Goal: Information Seeking & Learning: Check status

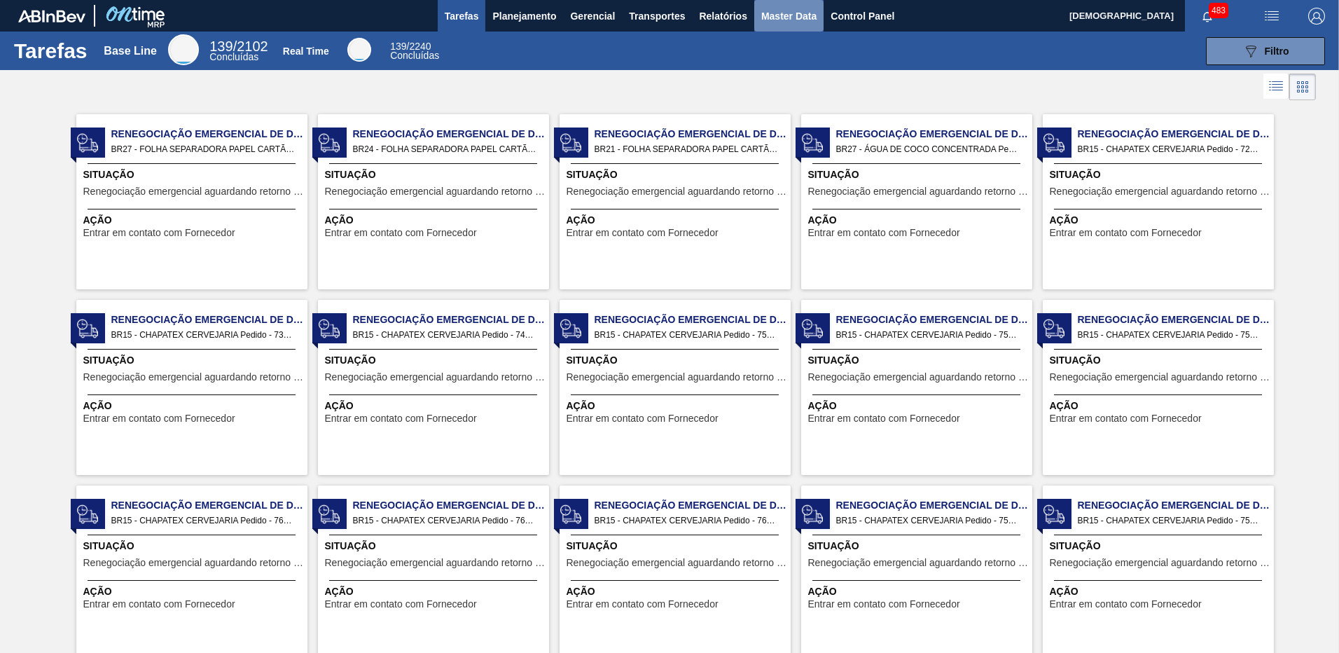
click at [777, 19] on span "Master Data" at bounding box center [788, 16] width 55 height 17
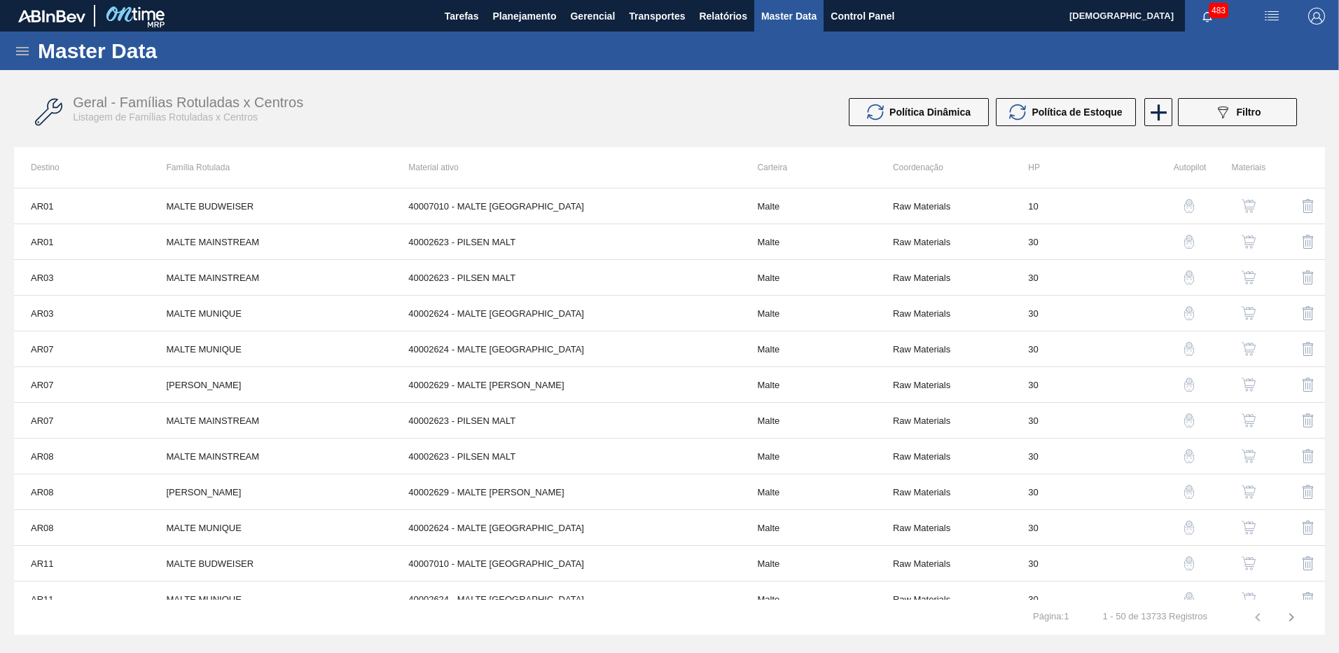
click at [14, 55] on icon at bounding box center [22, 51] width 17 height 17
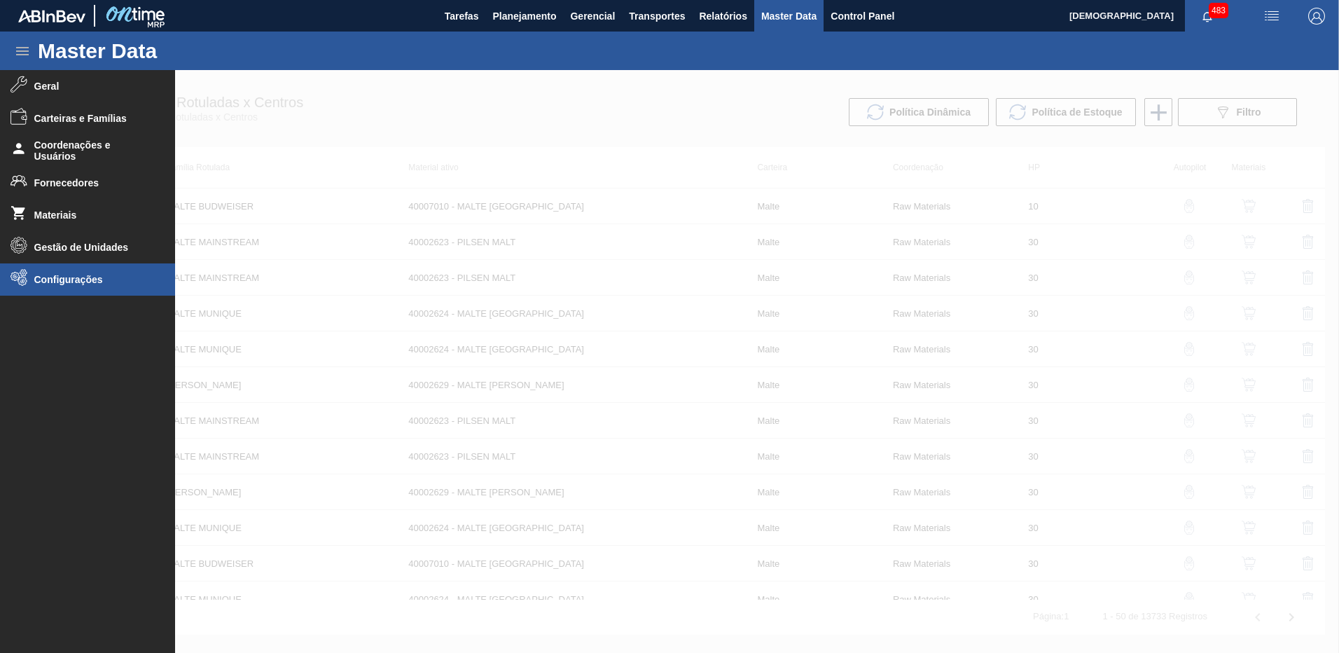
click at [119, 276] on span "Configurações" at bounding box center [92, 279] width 116 height 11
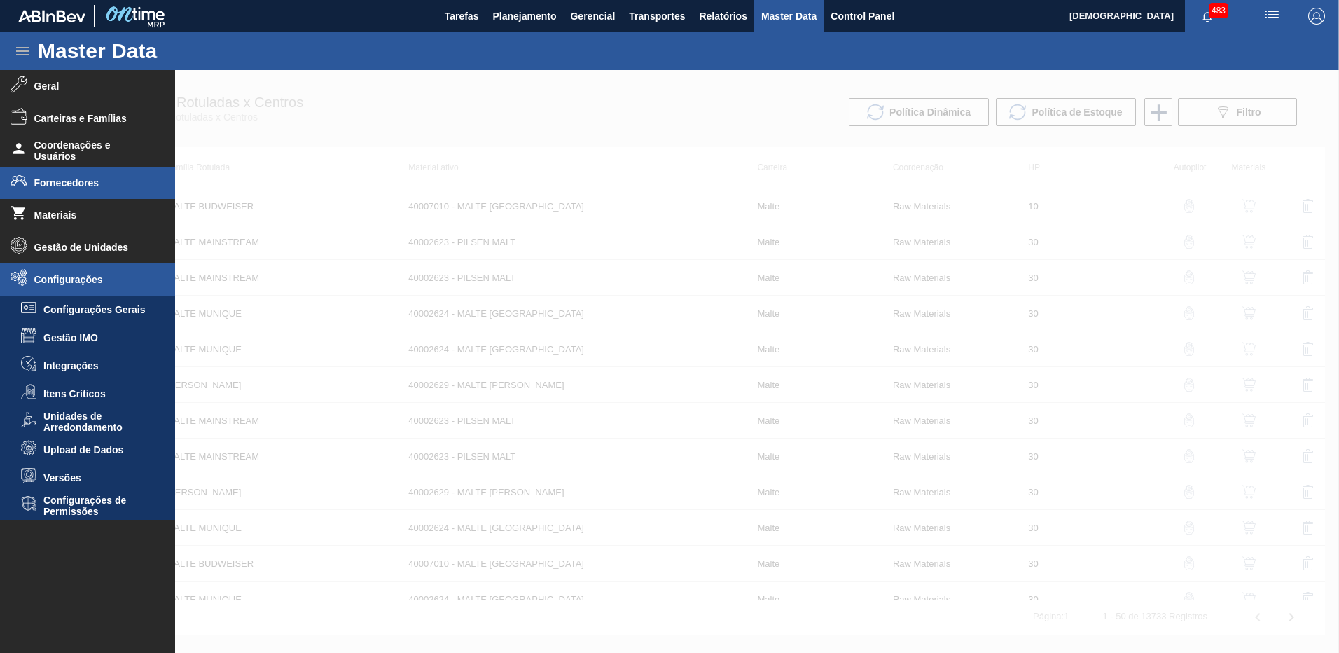
click at [105, 186] on span "Fornecedores" at bounding box center [92, 182] width 116 height 11
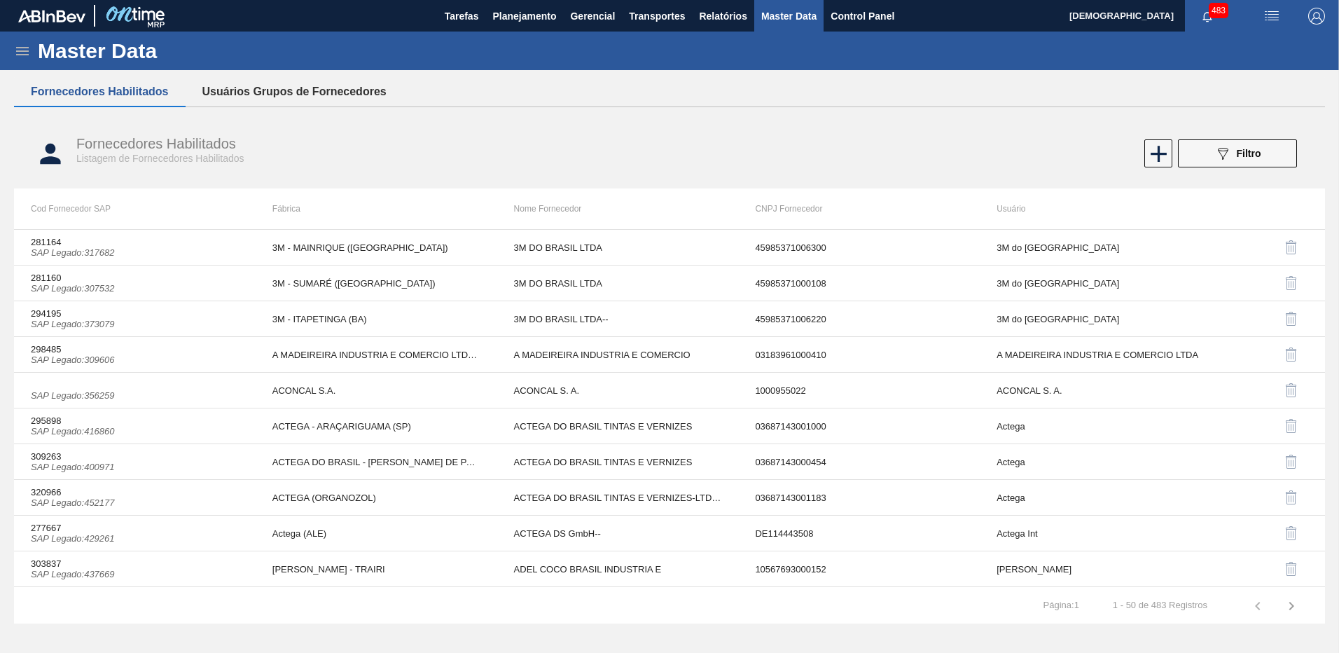
click at [273, 79] on button "Usuários Grupos de Fornecedores" at bounding box center [295, 91] width 218 height 29
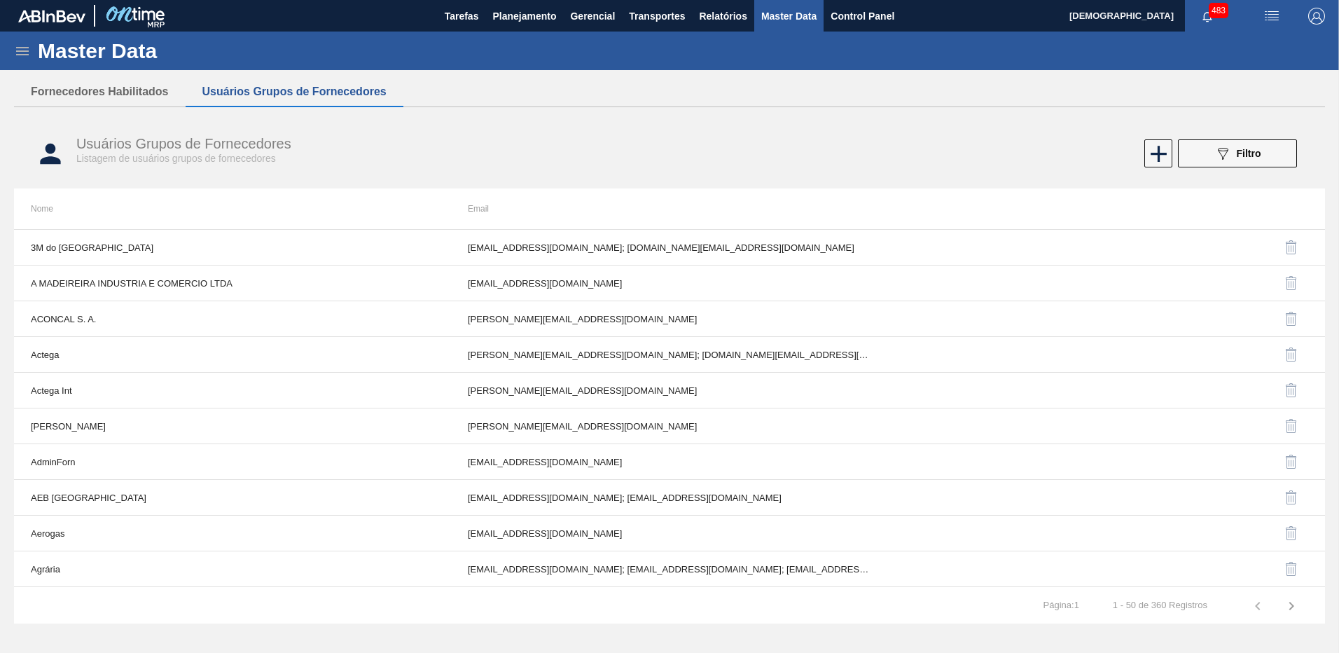
click at [273, 95] on button "Usuários Grupos de Fornecedores" at bounding box center [295, 91] width 218 height 29
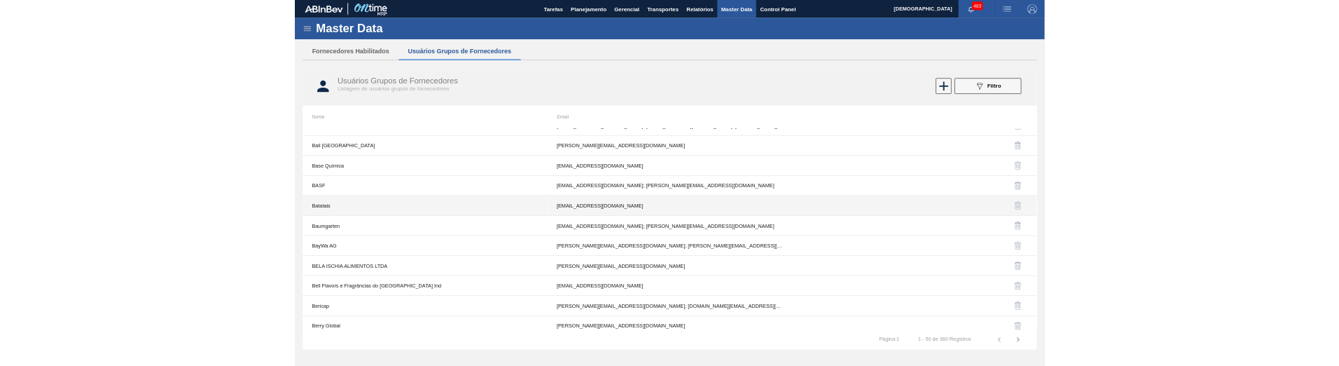
scroll to position [1286, 0]
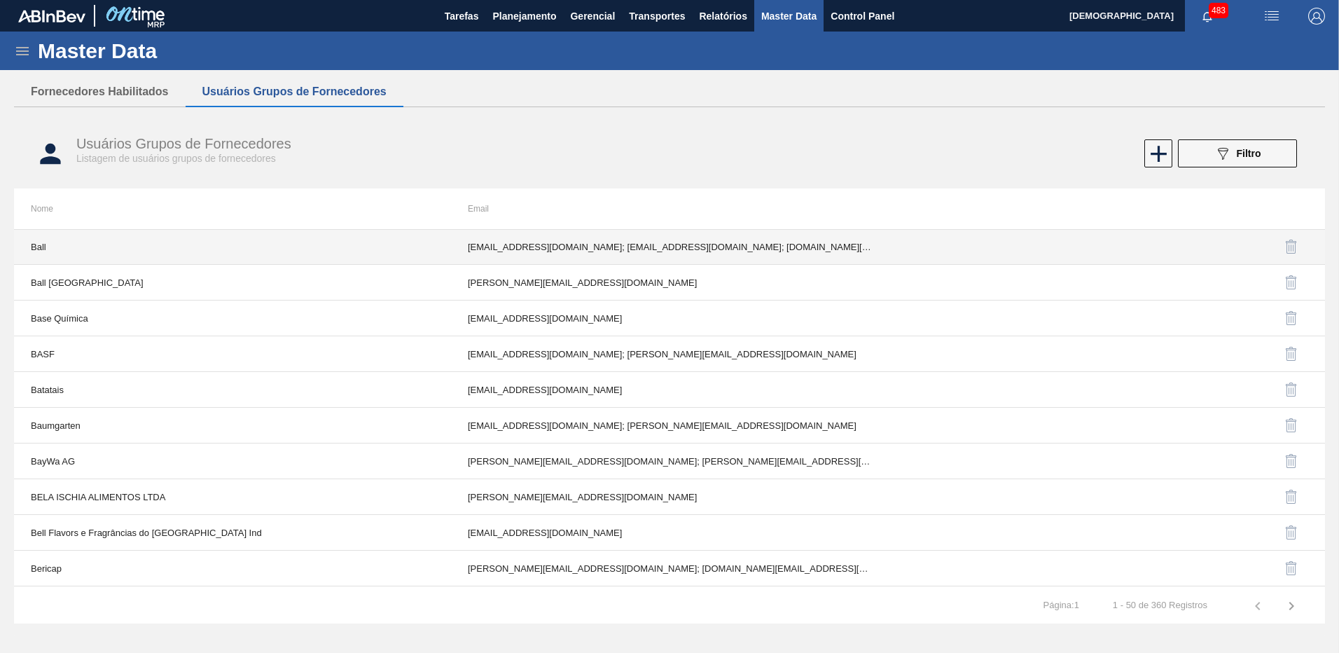
click at [85, 257] on td "Ball" at bounding box center [232, 247] width 437 height 36
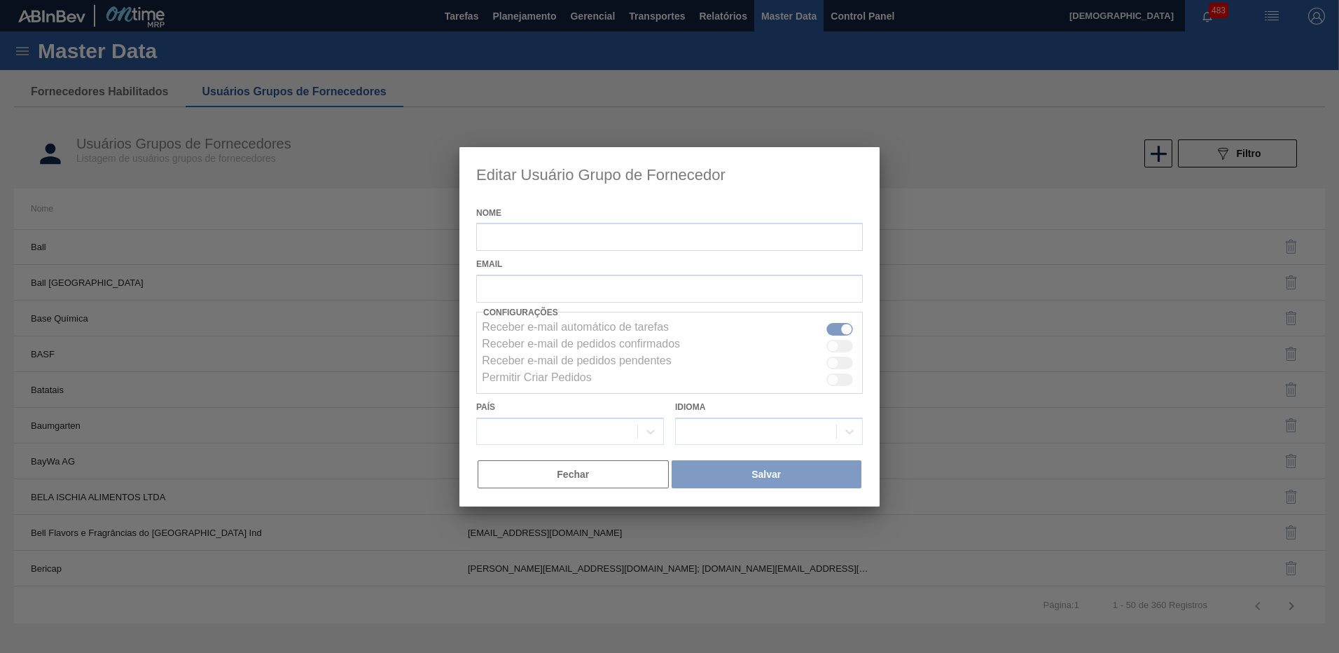
type input "Ball"
checkbox input "true"
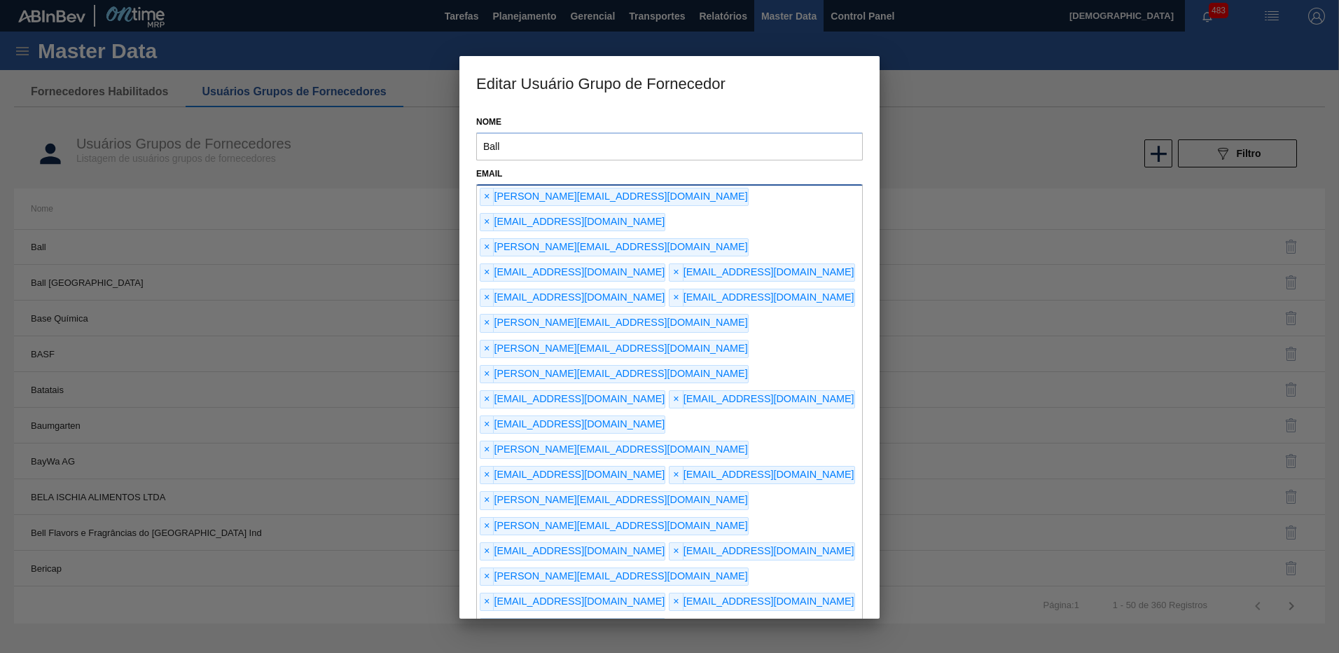
click at [707, 639] on input "text" at bounding box center [669, 652] width 387 height 27
click at [707, 639] on input "[EMAIL_ADDRESS][DOMAIN_NAME]" at bounding box center [669, 652] width 387 height 27
type input "[EMAIL_ADDRESS][DOMAIN_NAME]"
click at [690, 395] on div "× [PERSON_NAME][EMAIL_ADDRESS][DOMAIN_NAME] × [EMAIL_ADDRESS][DOMAIN_NAME] × [D…" at bounding box center [669, 425] width 387 height 482
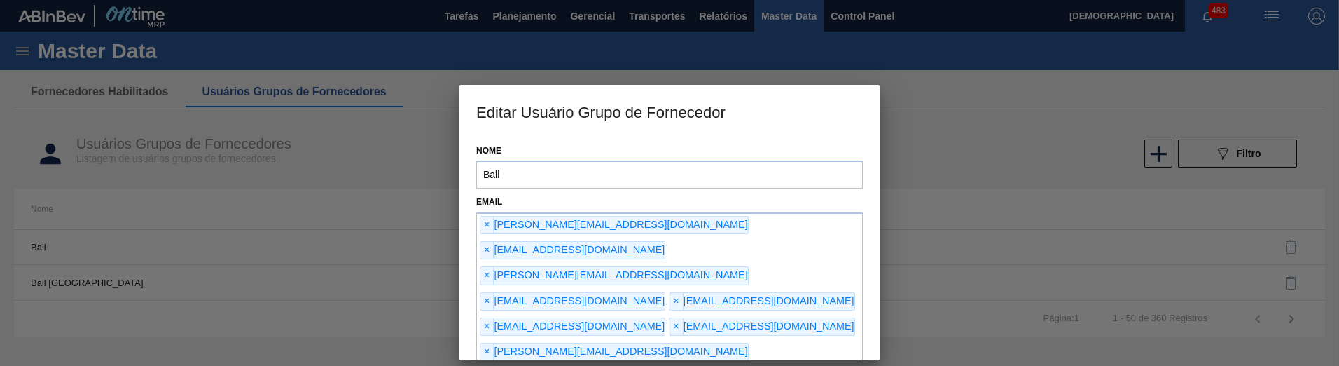
scroll to position [310, 0]
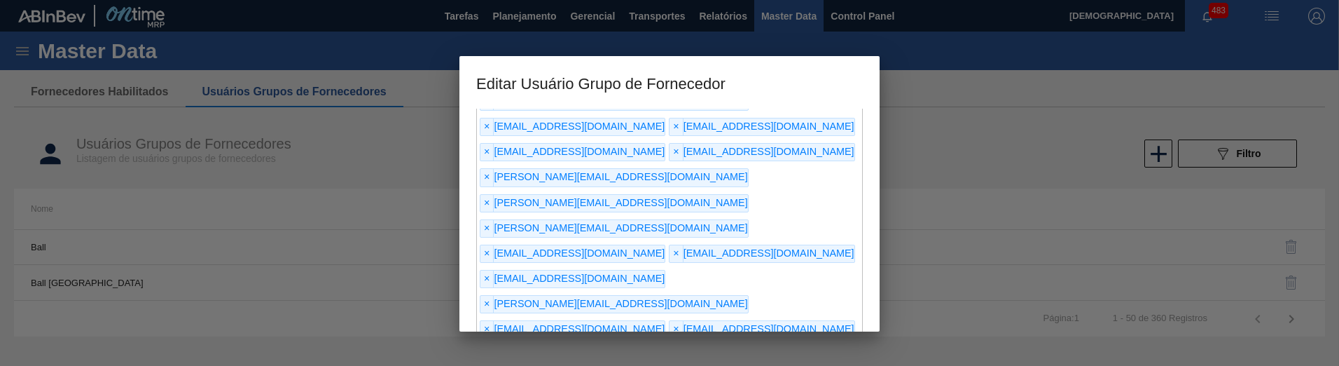
scroll to position [170, 0]
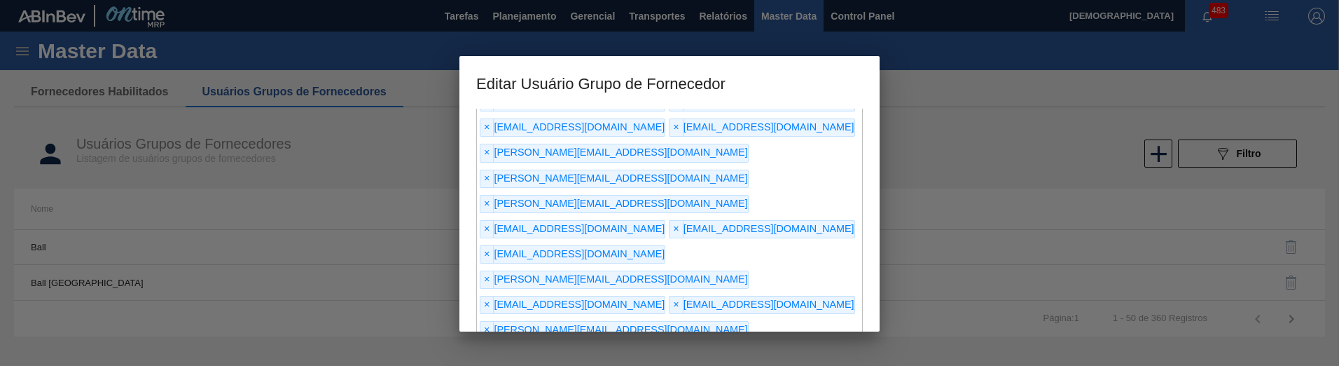
click at [772, 226] on div "× [PERSON_NAME][EMAIL_ADDRESS][DOMAIN_NAME] × [EMAIL_ADDRESS][DOMAIN_NAME] × [D…" at bounding box center [669, 255] width 387 height 482
type input "[EMAIL_ADDRESS][DOMAIN_NAME]"
click at [494, 347] on span "×" at bounding box center [486, 355] width 13 height 17
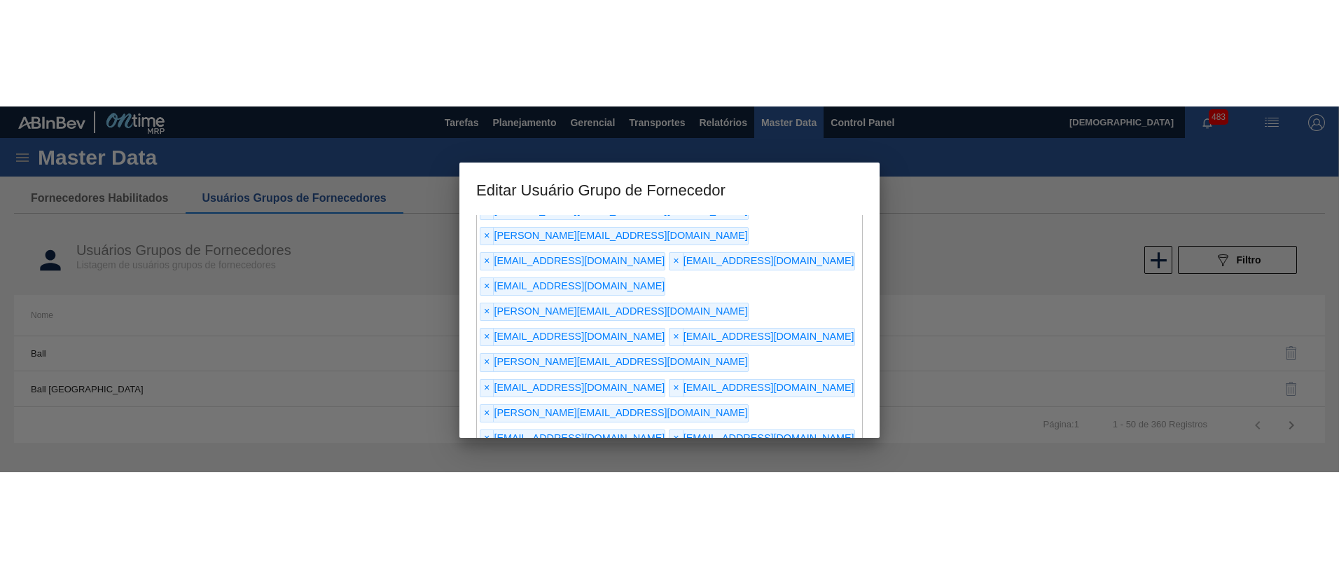
scroll to position [311, 0]
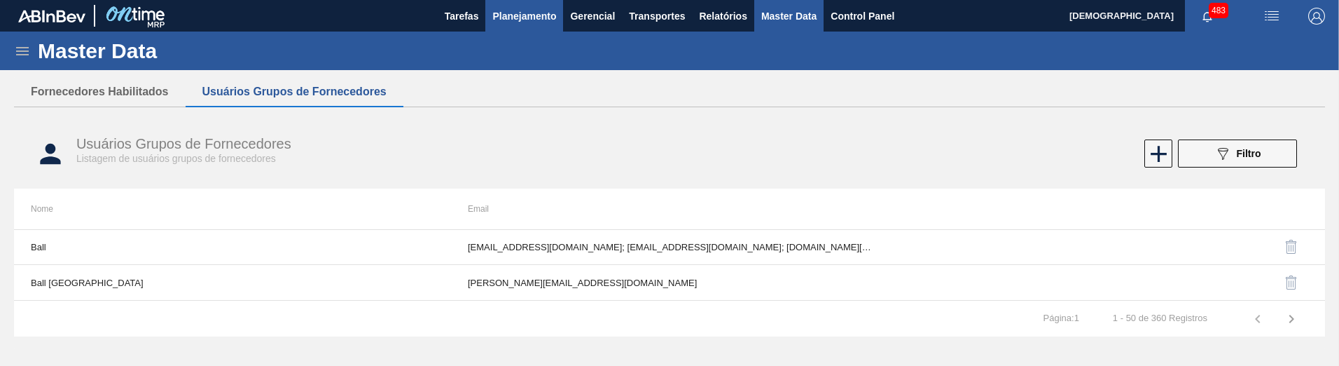
click at [532, 18] on span "Planejamento" at bounding box center [524, 16] width 64 height 17
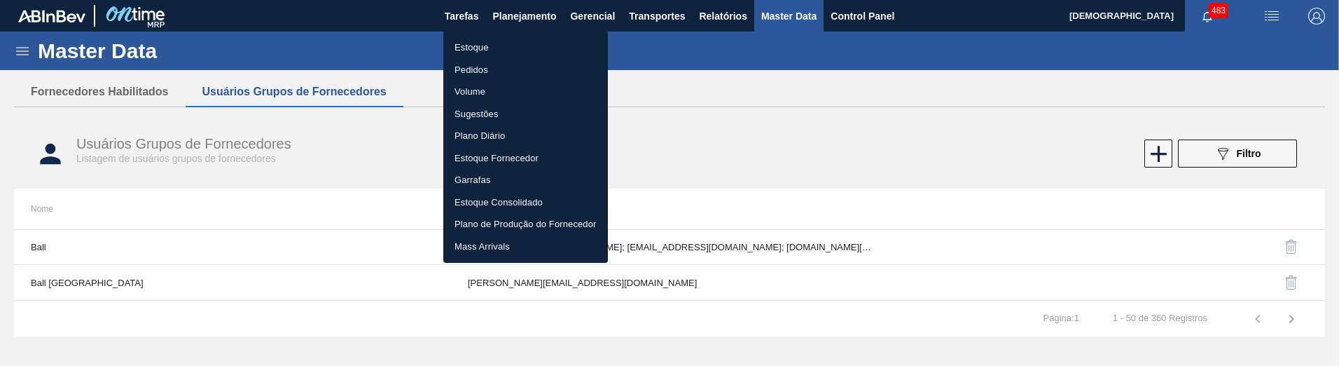
click at [480, 68] on li "Pedidos" at bounding box center [525, 70] width 165 height 22
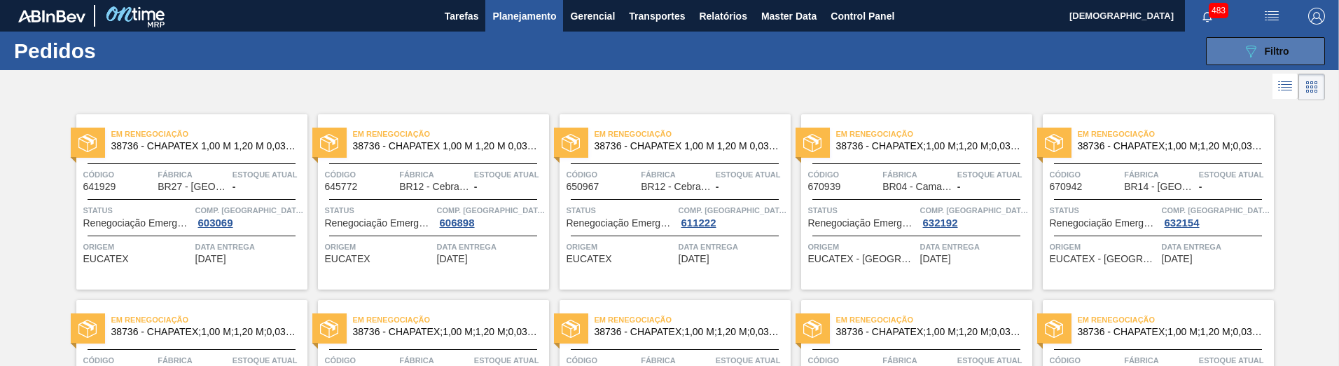
click at [1265, 55] on span "Filtro" at bounding box center [1277, 51] width 25 height 11
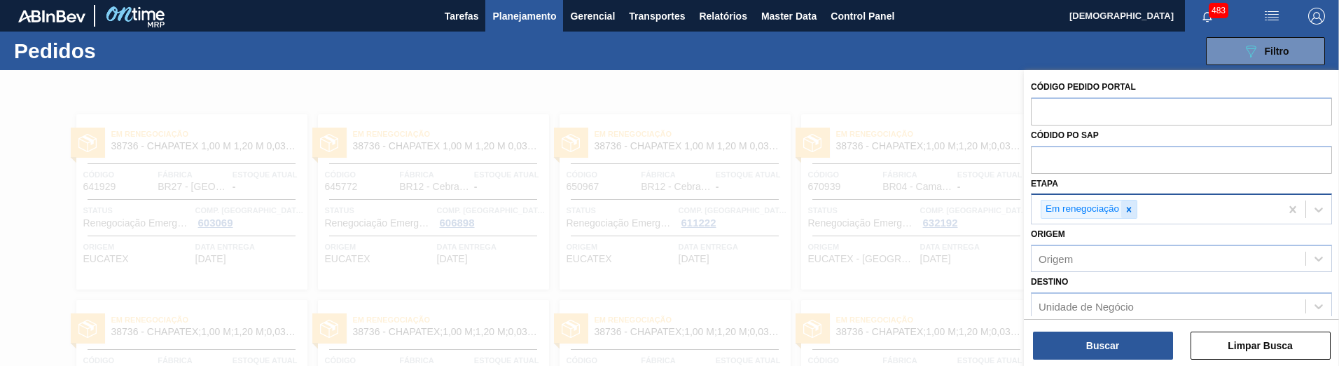
click at [1130, 210] on icon at bounding box center [1129, 209] width 5 height 5
click at [1078, 115] on input "text" at bounding box center [1181, 110] width 301 height 27
paste input "2015938"
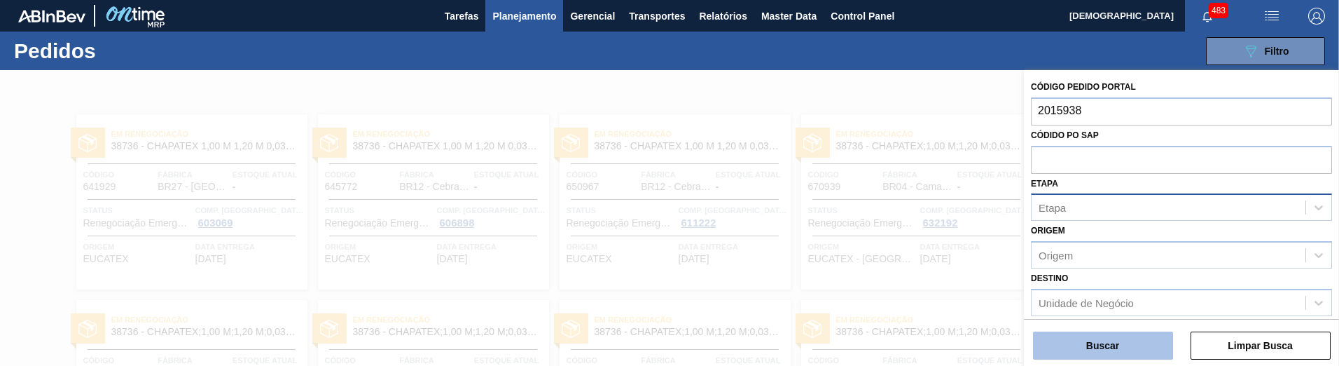
type input "2015938"
click at [1116, 344] on button "Buscar" at bounding box center [1103, 345] width 140 height 28
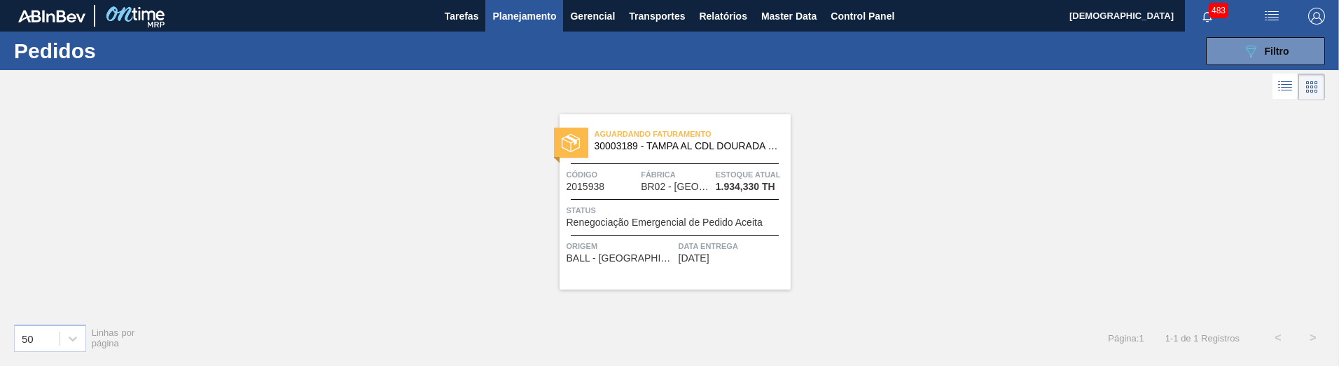
click at [765, 218] on div "Status Renegociação Emergencial de Pedido Aceita" at bounding box center [676, 215] width 221 height 25
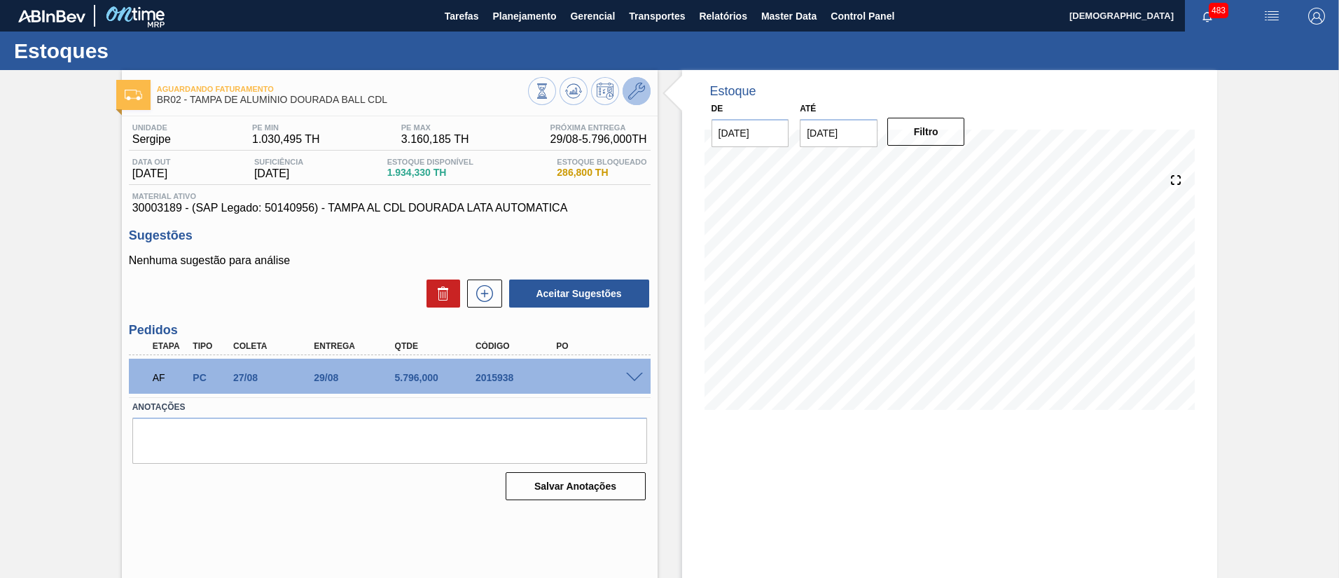
click at [643, 90] on icon at bounding box center [636, 91] width 17 height 17
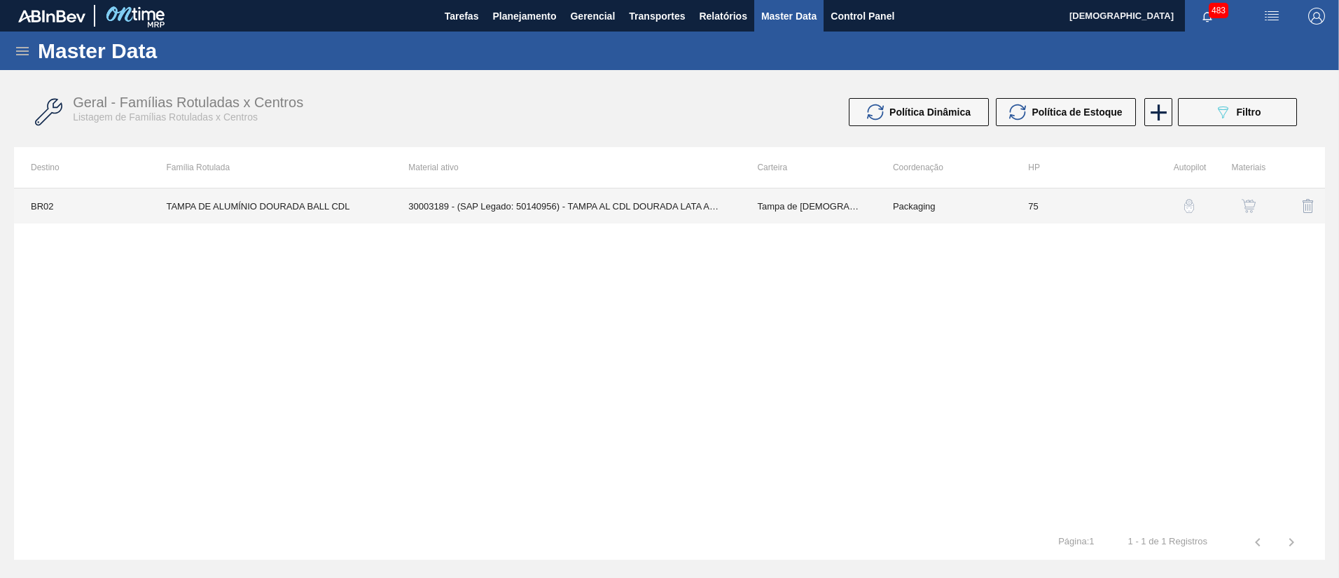
click at [639, 213] on td "30003189 - (SAP Legado: 50140956) - TAMPA AL CDL DOURADA LATA AUTOMATICA" at bounding box center [565, 205] width 349 height 35
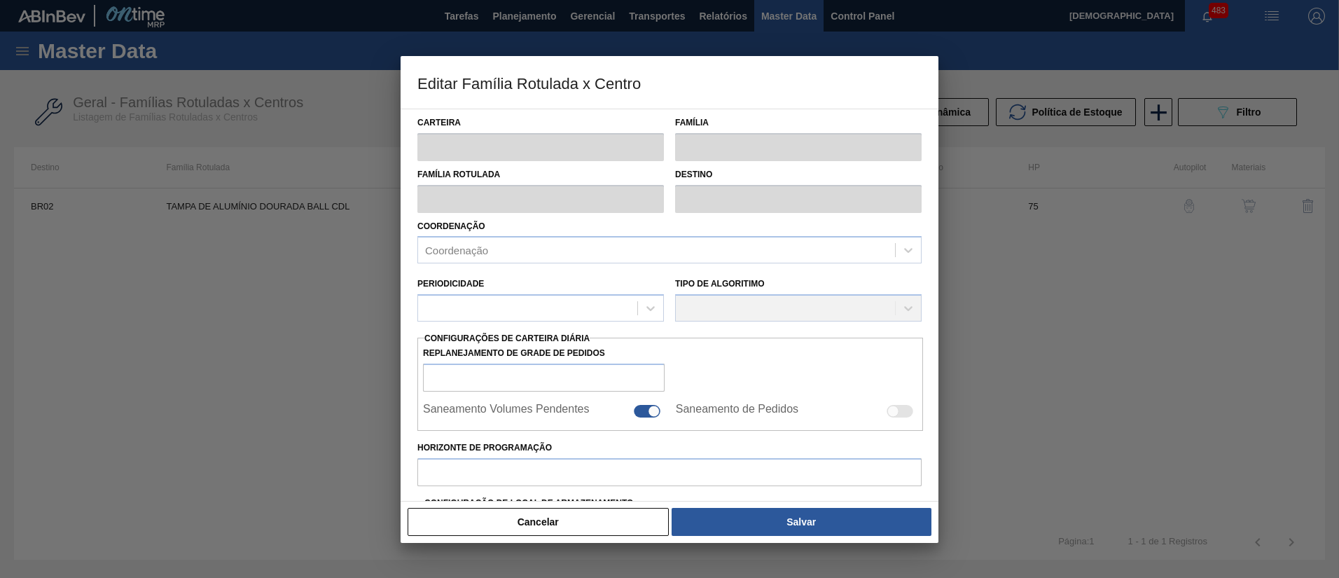
type input "Tampa de [DEMOGRAPHIC_DATA]"
type input "Tampa de Alumínio"
type input "TAMPA DE ALUMÍNIO DOURADA BALL CDL"
type input "BR02 - [GEOGRAPHIC_DATA]"
type input "75"
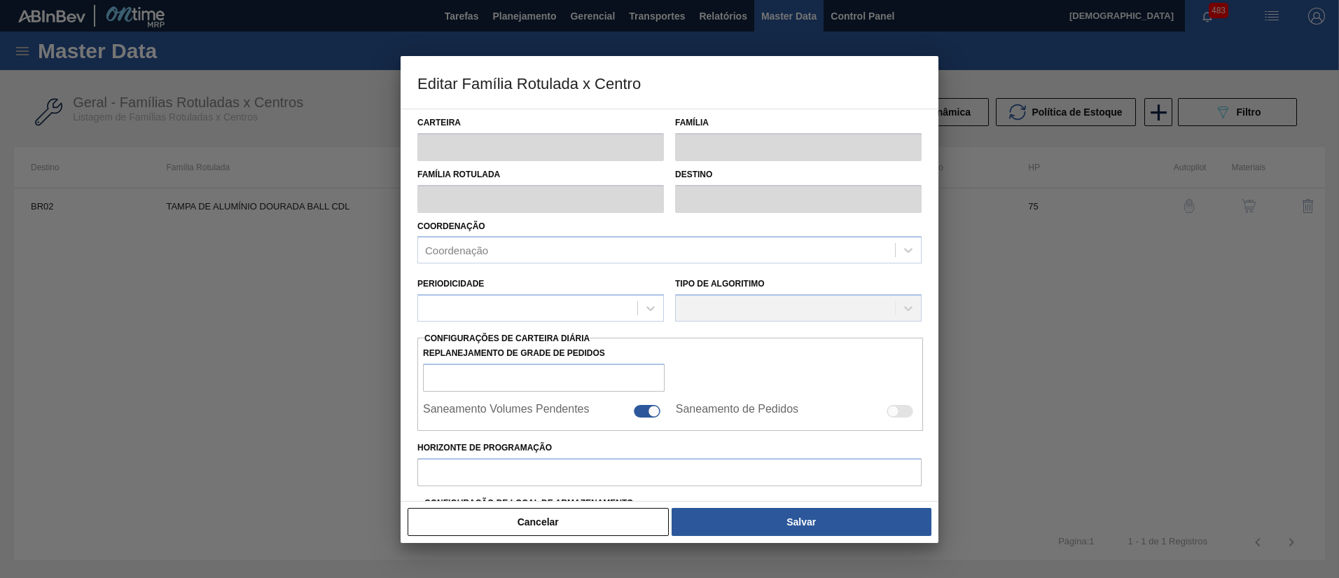
type input "1.030,495"
type input "3.160,185"
type input "69"
type input "2.497,648"
checkbox input "true"
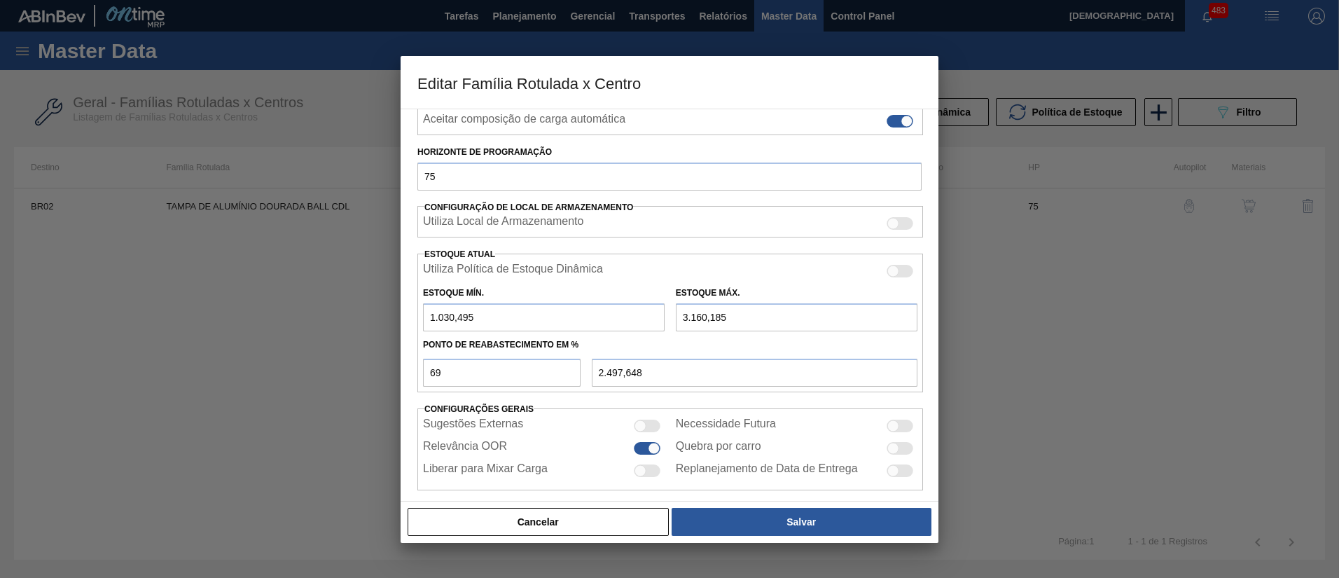
scroll to position [251, 0]
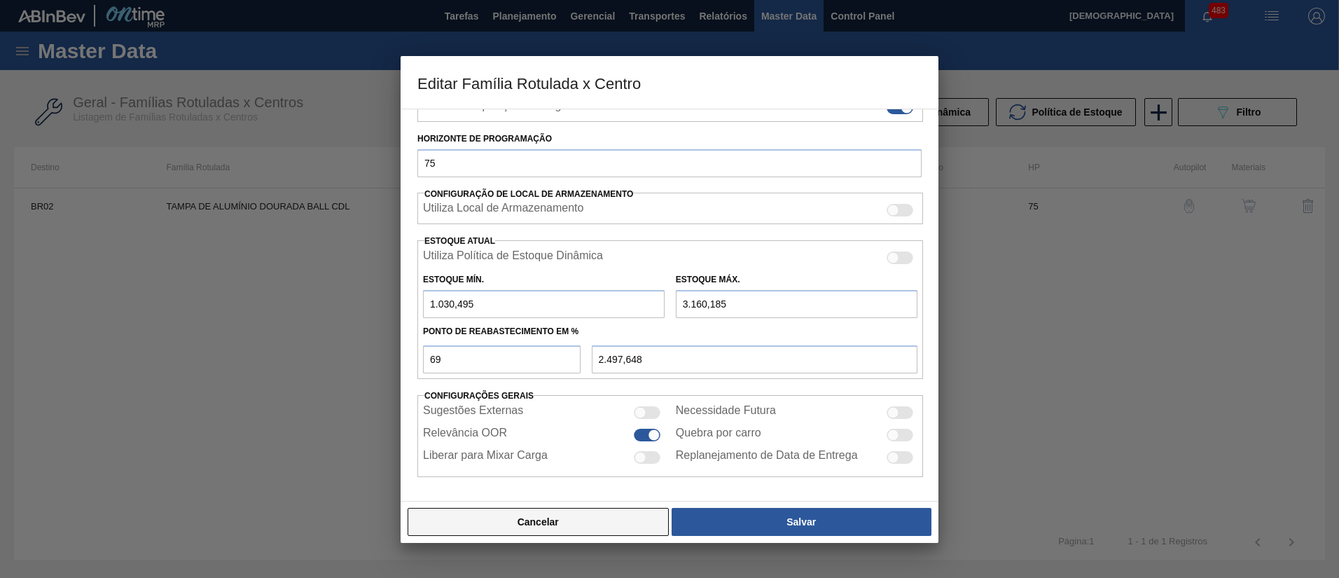
click at [592, 519] on button "Cancelar" at bounding box center [538, 522] width 261 height 28
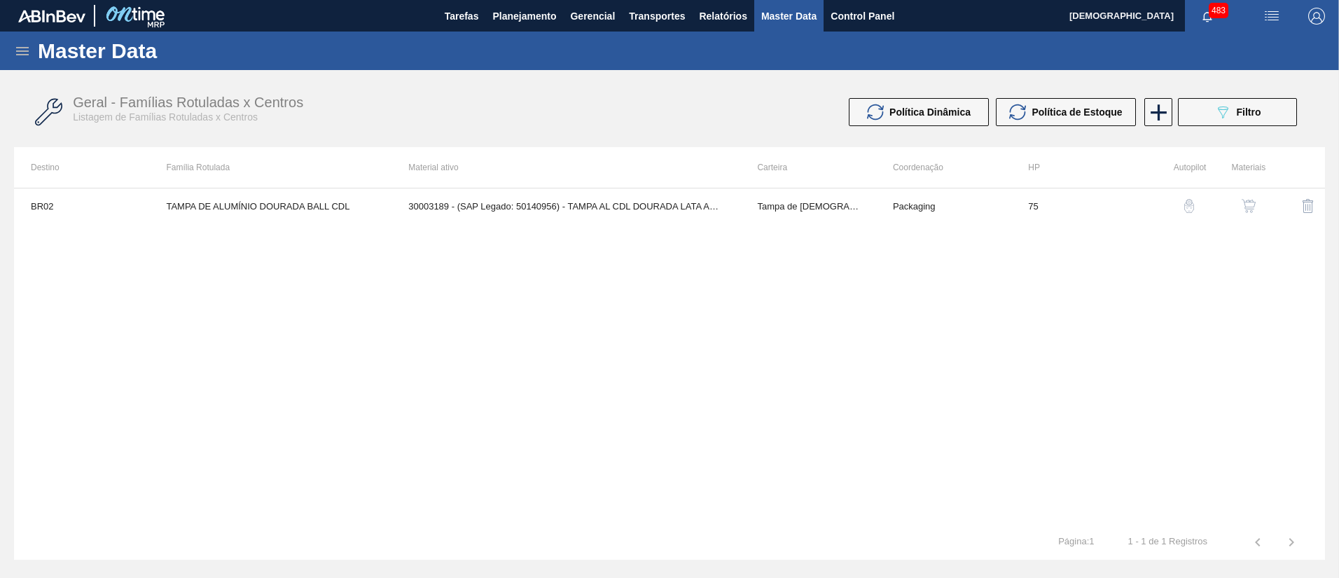
drag, startPoint x: 1190, startPoint y: 204, endPoint x: 1118, endPoint y: 214, distance: 73.6
click at [1190, 204] on img "button" at bounding box center [1189, 206] width 14 height 14
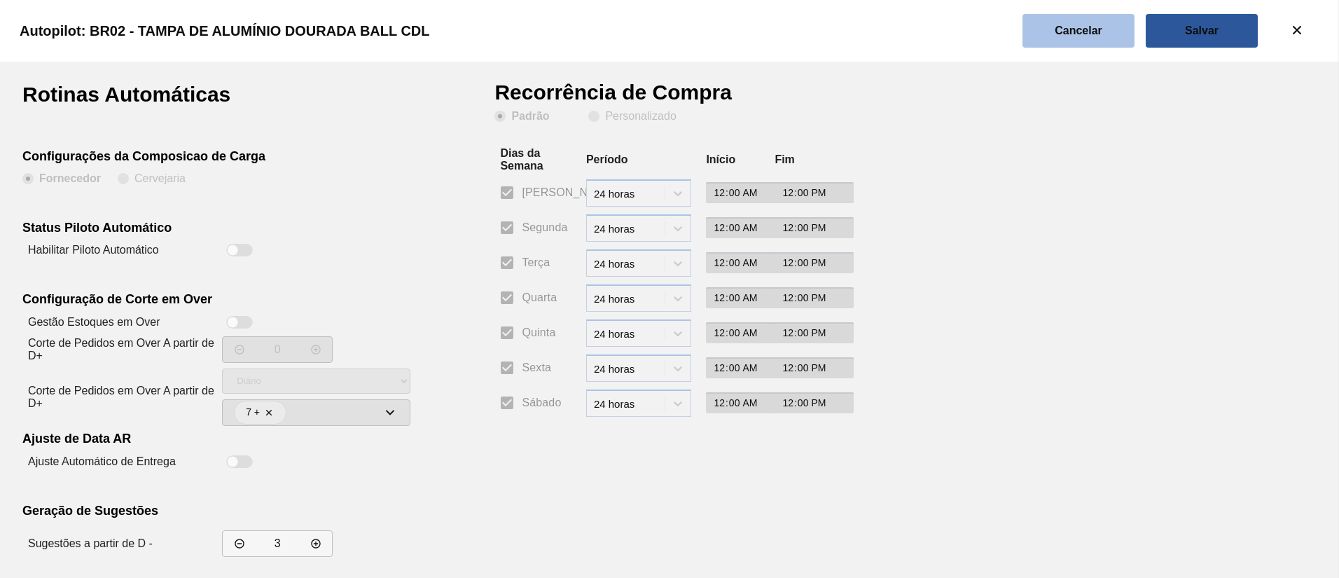
click at [0, 0] on slot "Cancelar" at bounding box center [0, 0] width 0 height 0
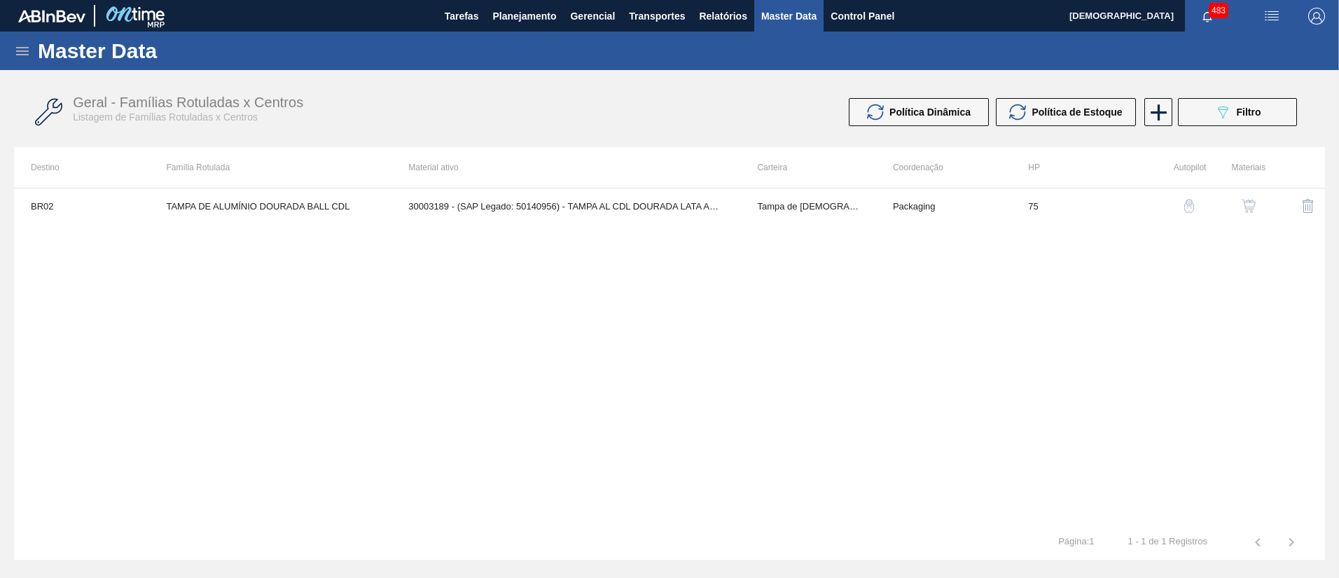
click at [1251, 205] on img "button" at bounding box center [1249, 206] width 14 height 14
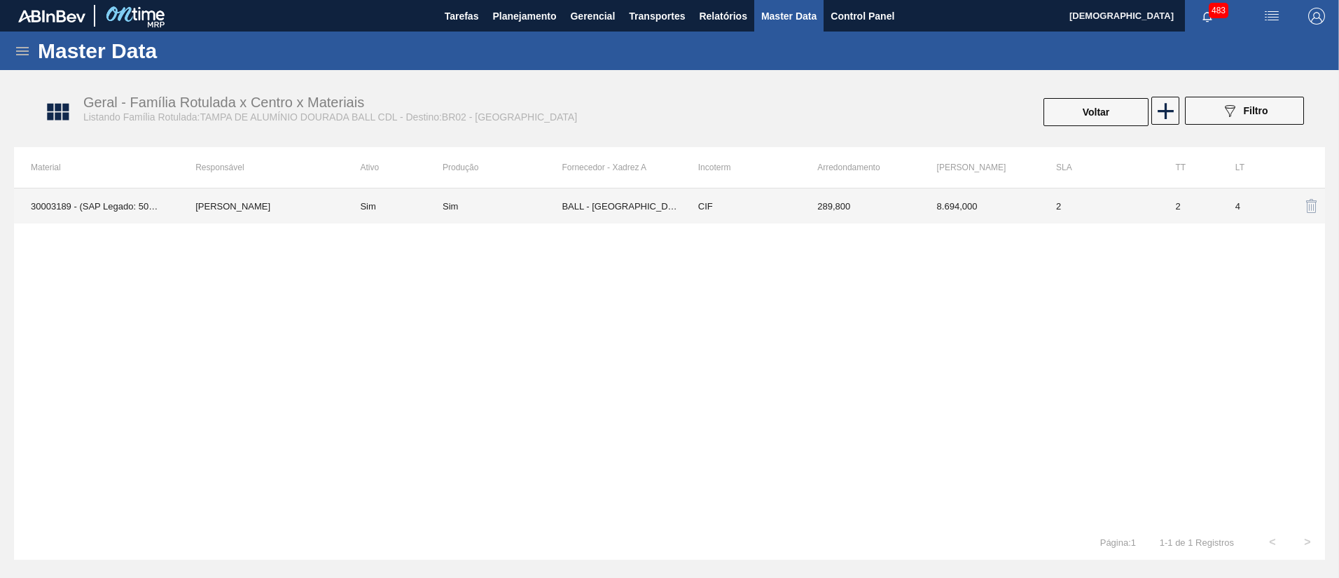
click at [665, 204] on td "BALL - [GEOGRAPHIC_DATA] ([GEOGRAPHIC_DATA])" at bounding box center [621, 205] width 119 height 35
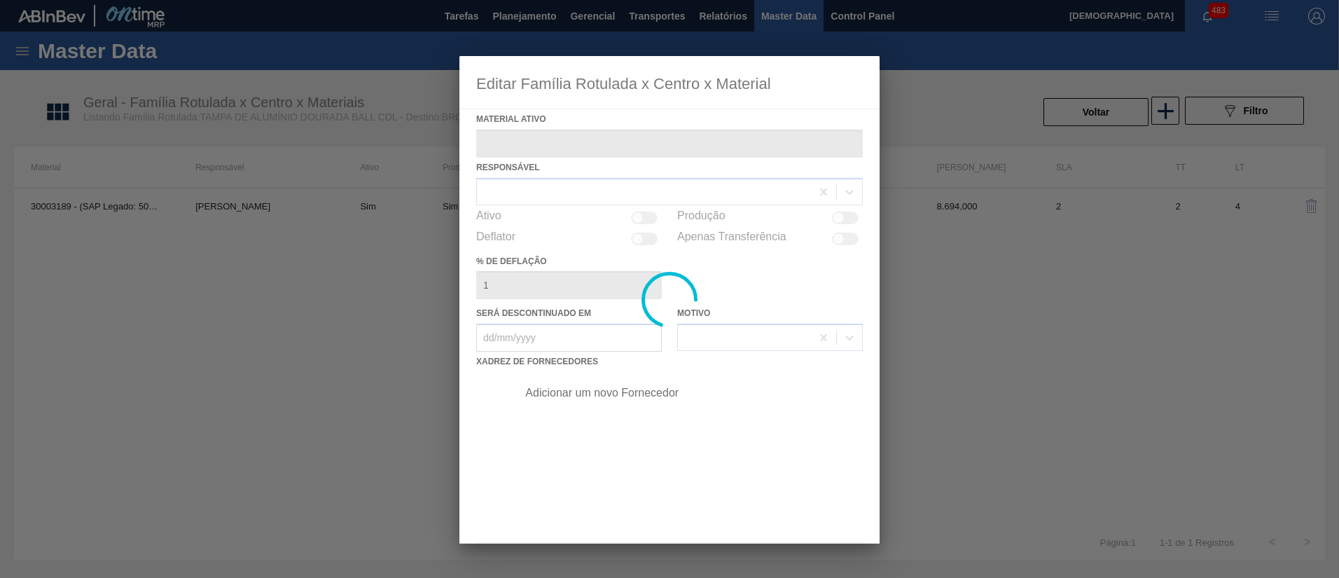
type ativo "30003189 - (SAP Legado: 50140956) - TAMPA AL CDL DOURADA LATA AUTOMATICA"
checkbox input "true"
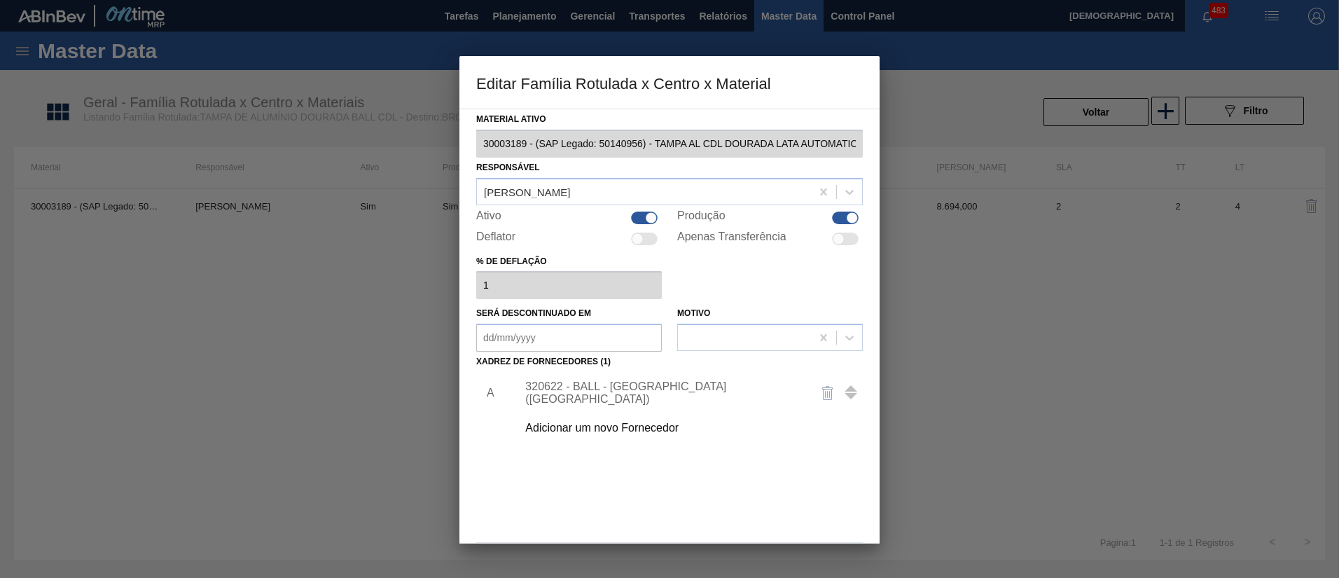
click at [596, 400] on div "320622 - BALL - [GEOGRAPHIC_DATA] ([GEOGRAPHIC_DATA])" at bounding box center [686, 392] width 354 height 35
click at [597, 396] on div "320622 - BALL - [GEOGRAPHIC_DATA] ([GEOGRAPHIC_DATA])" at bounding box center [662, 392] width 274 height 25
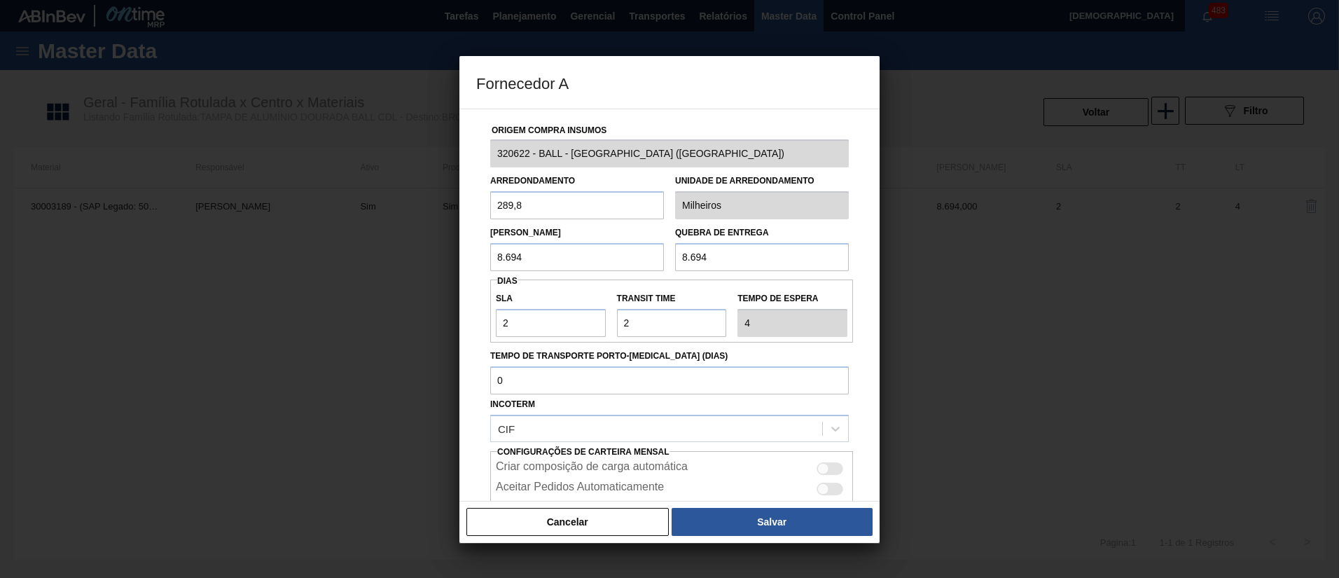
scroll to position [70, 0]
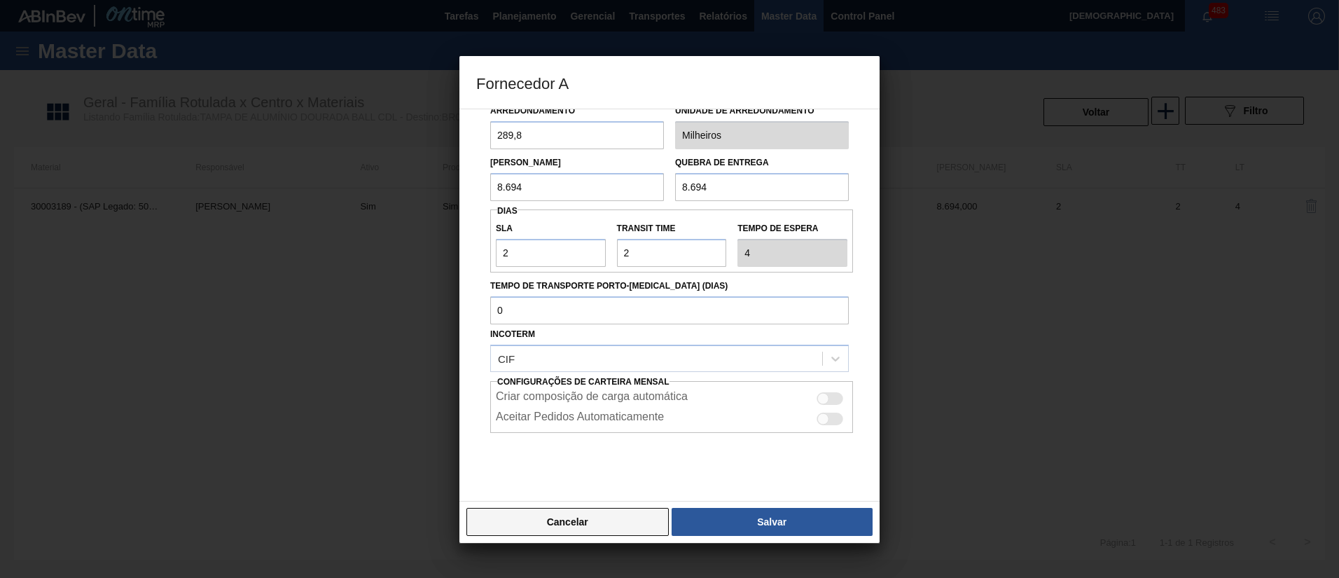
click at [619, 520] on button "Cancelar" at bounding box center [567, 522] width 202 height 28
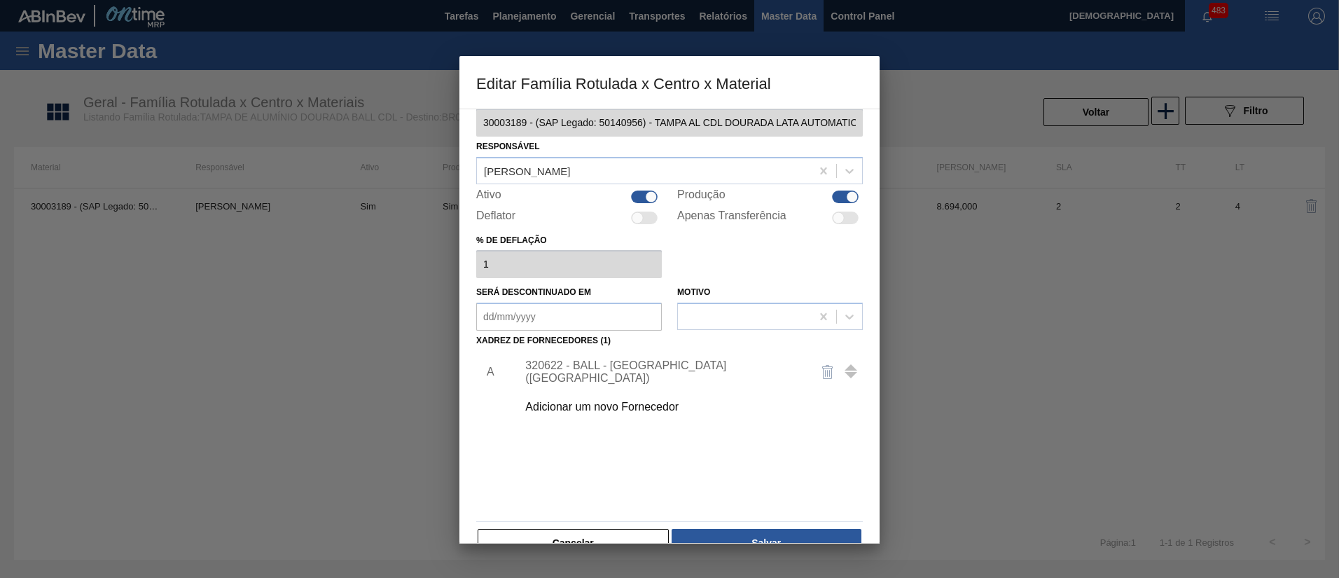
scroll to position [53, 0]
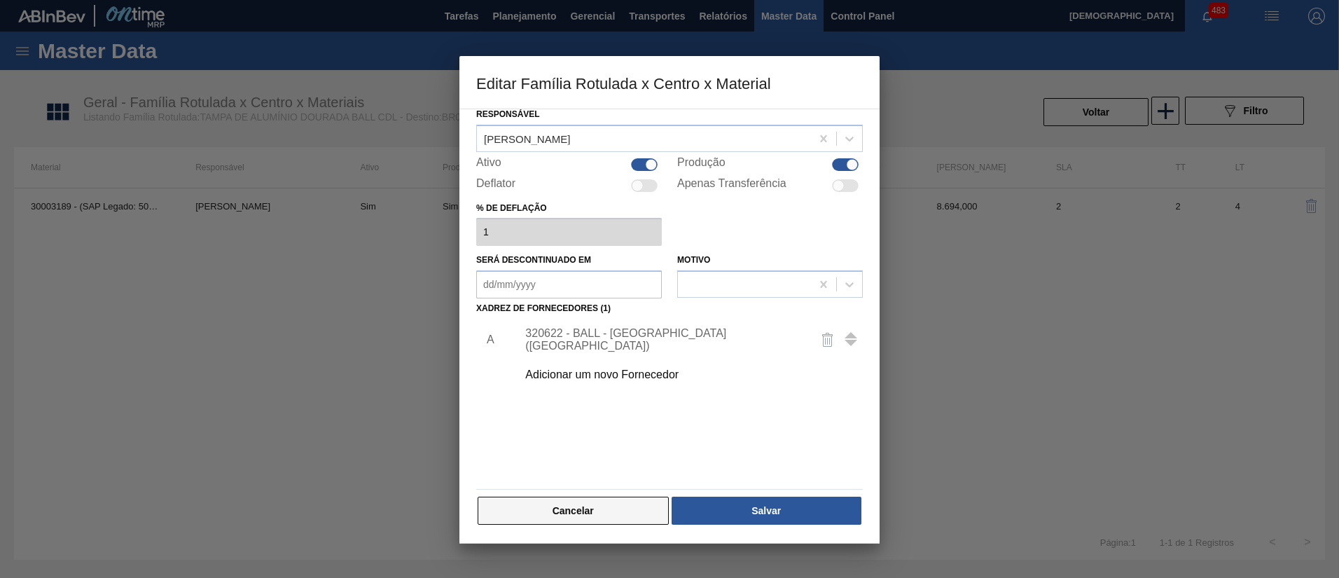
click at [613, 500] on button "Cancelar" at bounding box center [573, 510] width 191 height 28
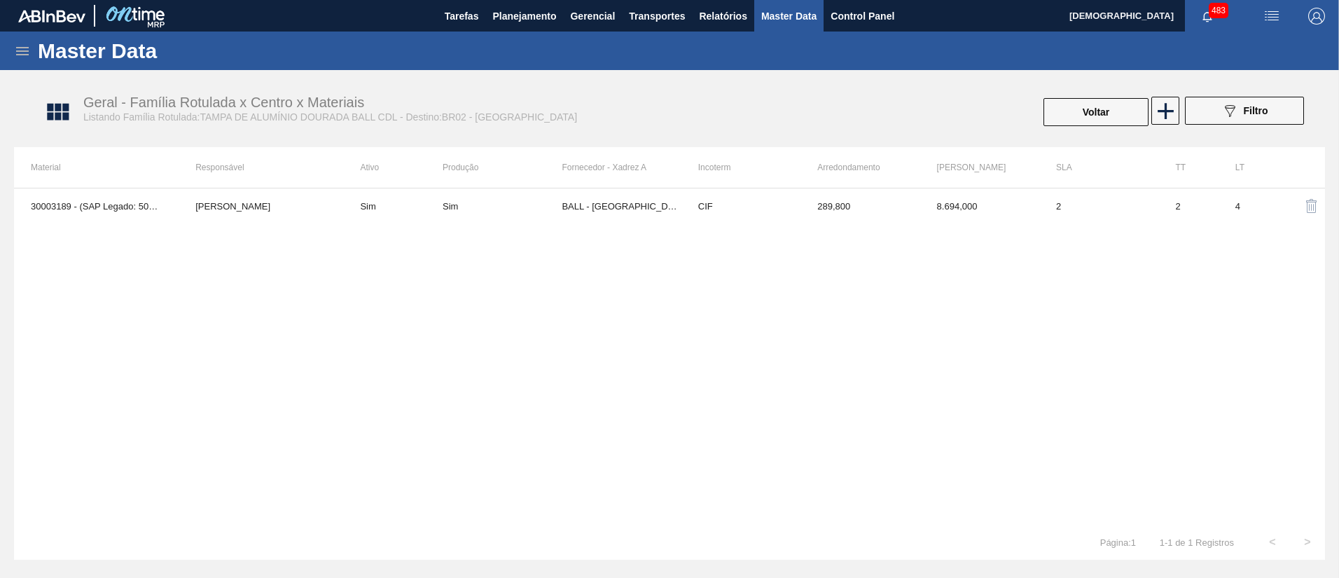
click at [18, 43] on icon at bounding box center [22, 51] width 17 height 17
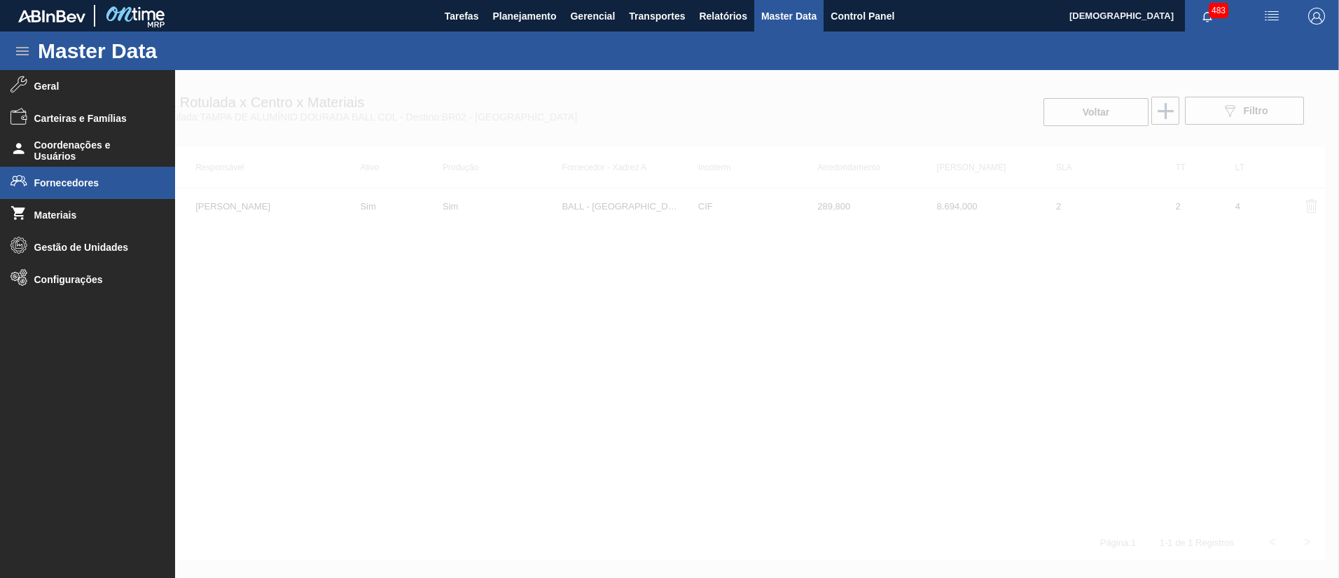
click at [81, 181] on span "Fornecedores" at bounding box center [92, 182] width 116 height 11
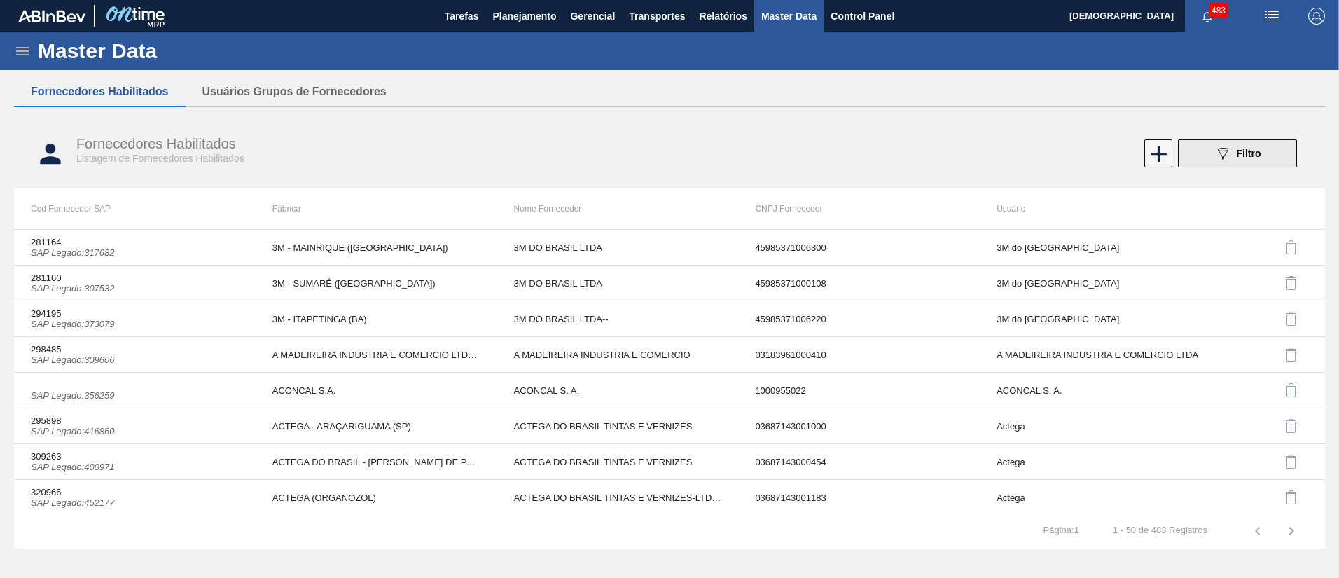
click at [1261, 146] on button "089F7B8B-B2A5-4AFE-B5C0-19BA573D28AC Filtro" at bounding box center [1237, 153] width 119 height 28
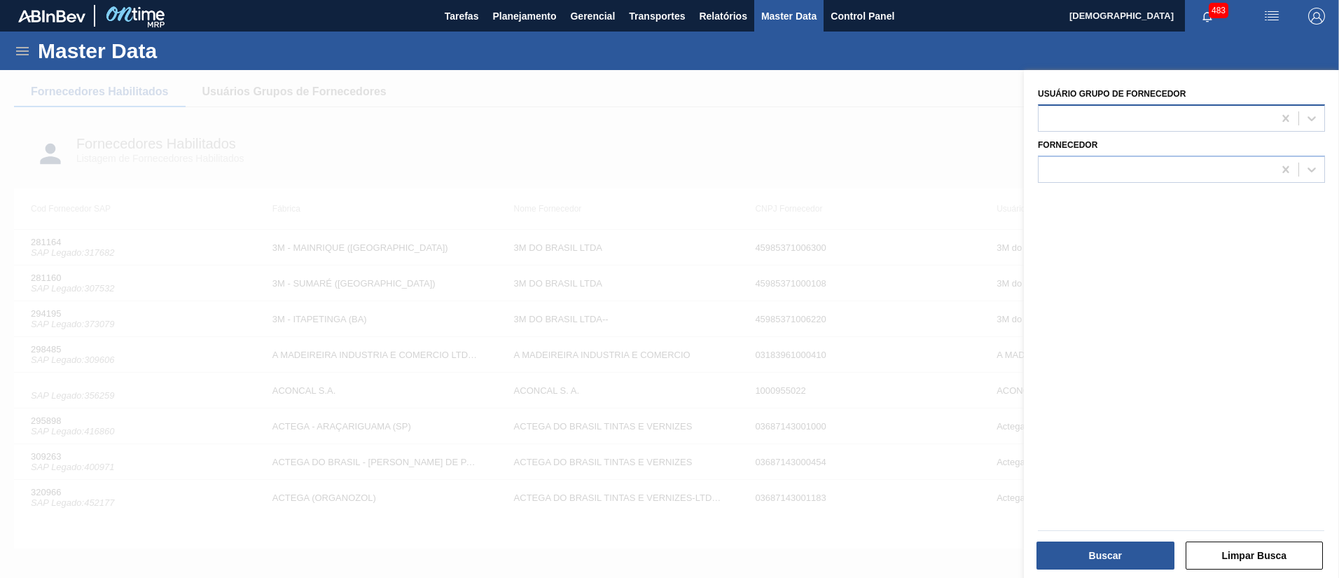
click at [1117, 118] on div at bounding box center [1155, 118] width 235 height 20
type Fornecedor "ball"
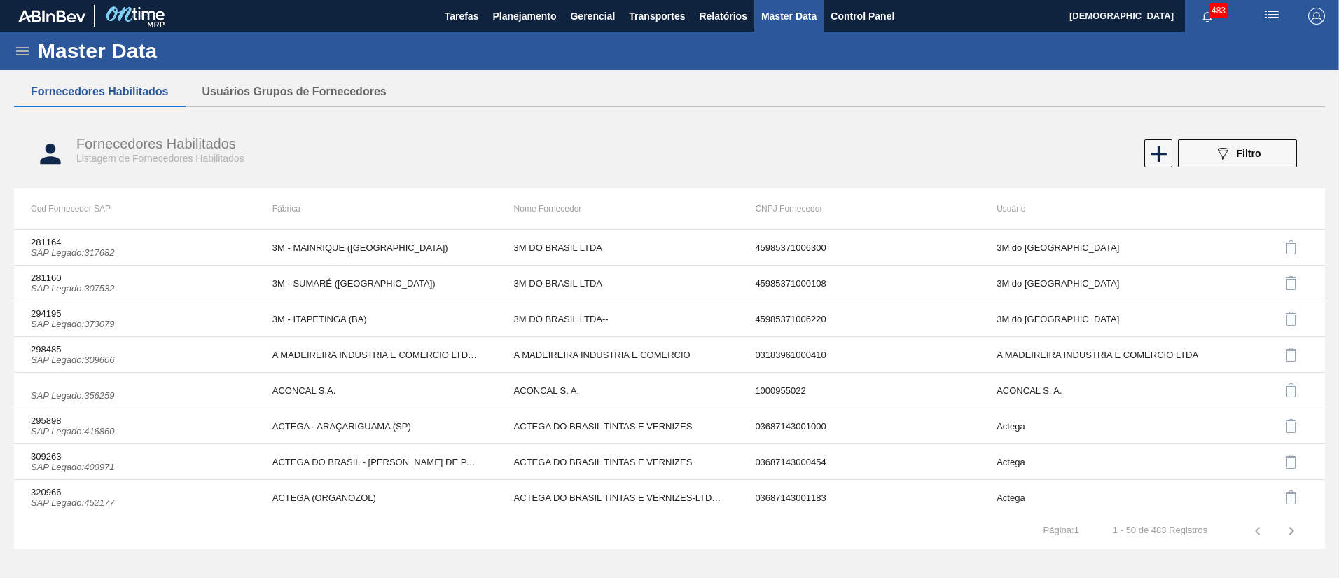
click at [1256, 134] on div "Fornecedores Habilitados Listagem de Fornecedores Habilitados 089F7B8B-B2A5-4AF…" at bounding box center [669, 153] width 1311 height 53
click at [1256, 148] on span "Filtro" at bounding box center [1249, 153] width 25 height 11
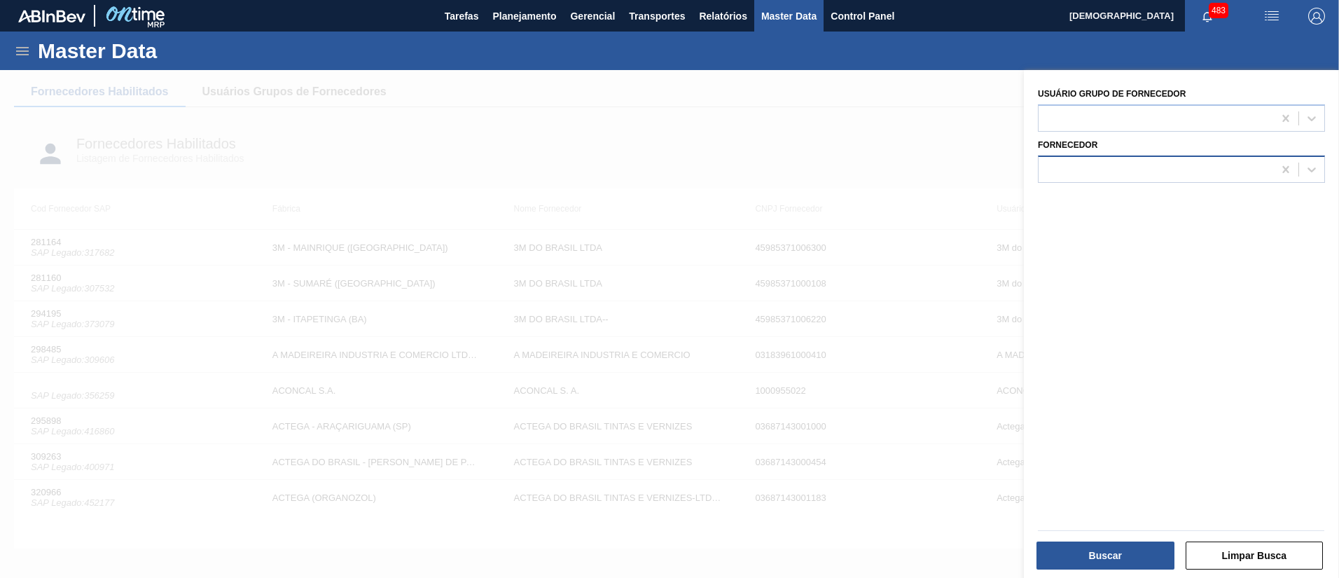
click at [1120, 172] on div at bounding box center [1155, 169] width 235 height 20
type input "ball rece"
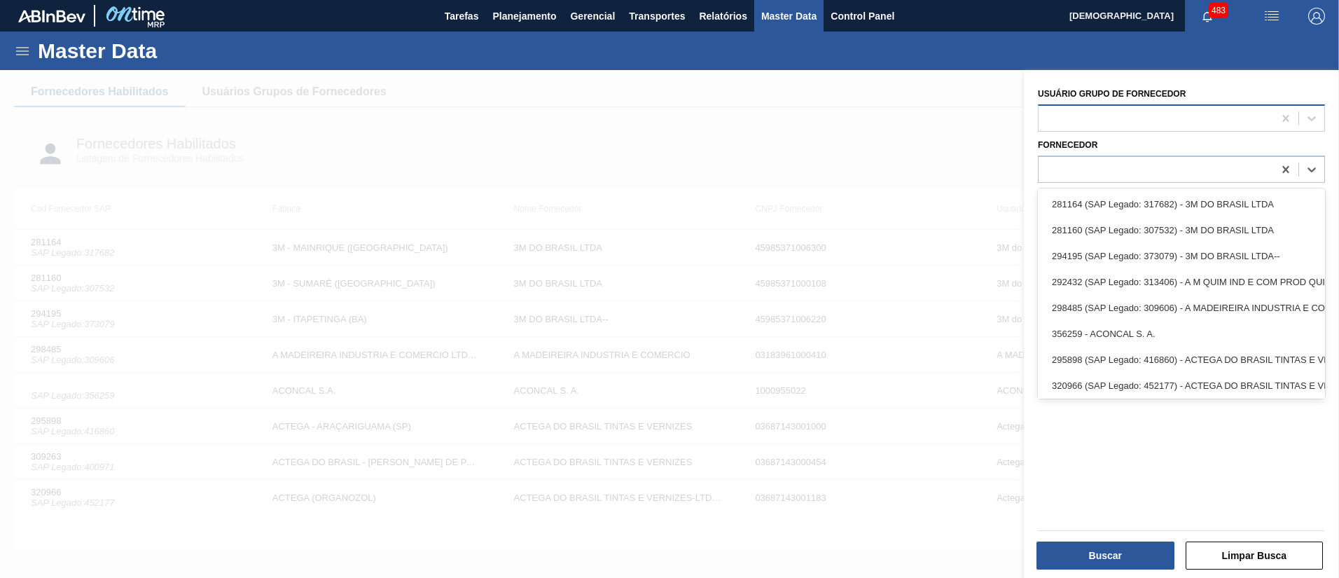
click at [1086, 129] on div at bounding box center [1181, 117] width 287 height 27
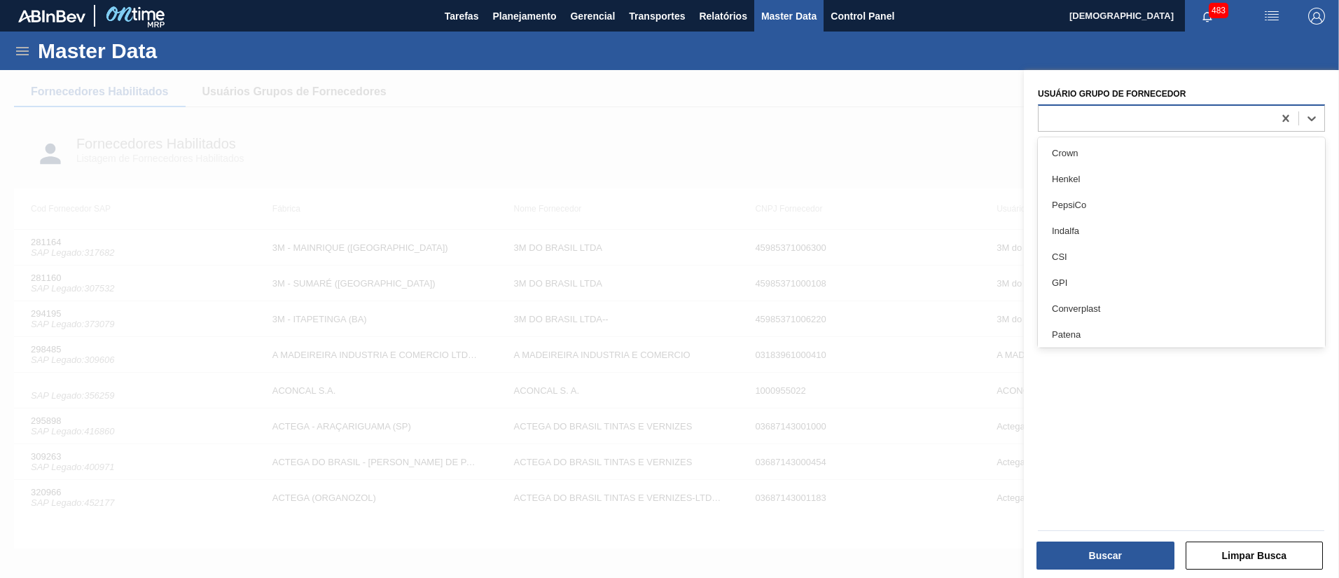
click at [1093, 120] on div at bounding box center [1155, 118] width 235 height 20
click at [1102, 144] on div "Fornecedor" at bounding box center [1181, 159] width 287 height 48
click at [1111, 118] on div at bounding box center [1155, 118] width 235 height 20
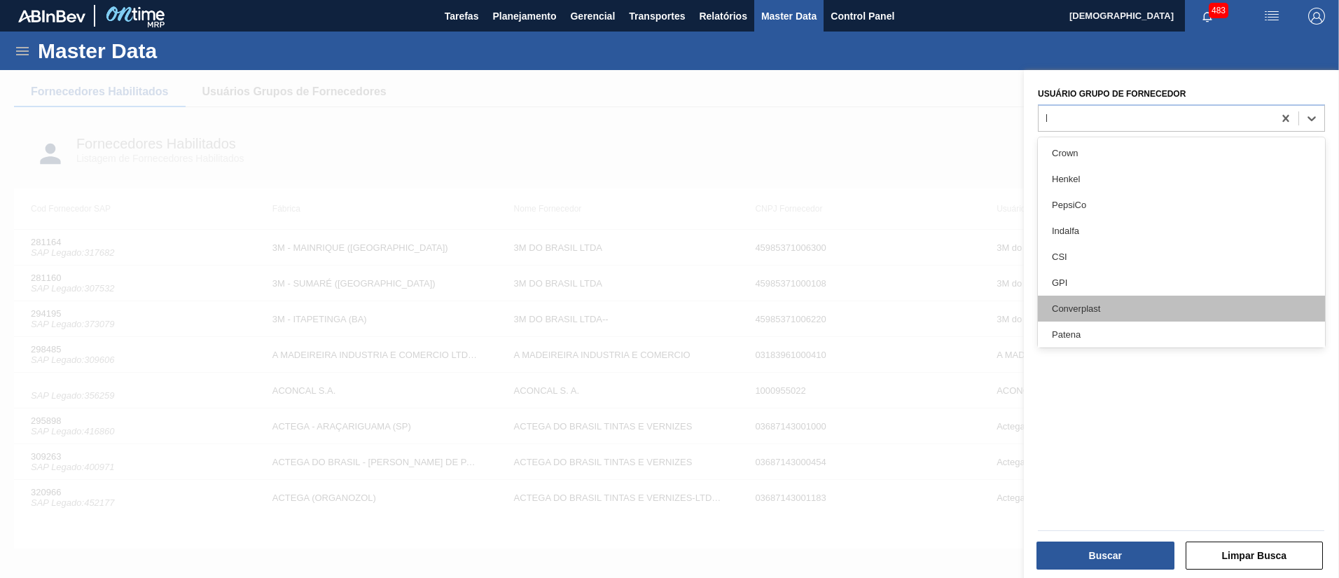
type Fornecedor "ba"
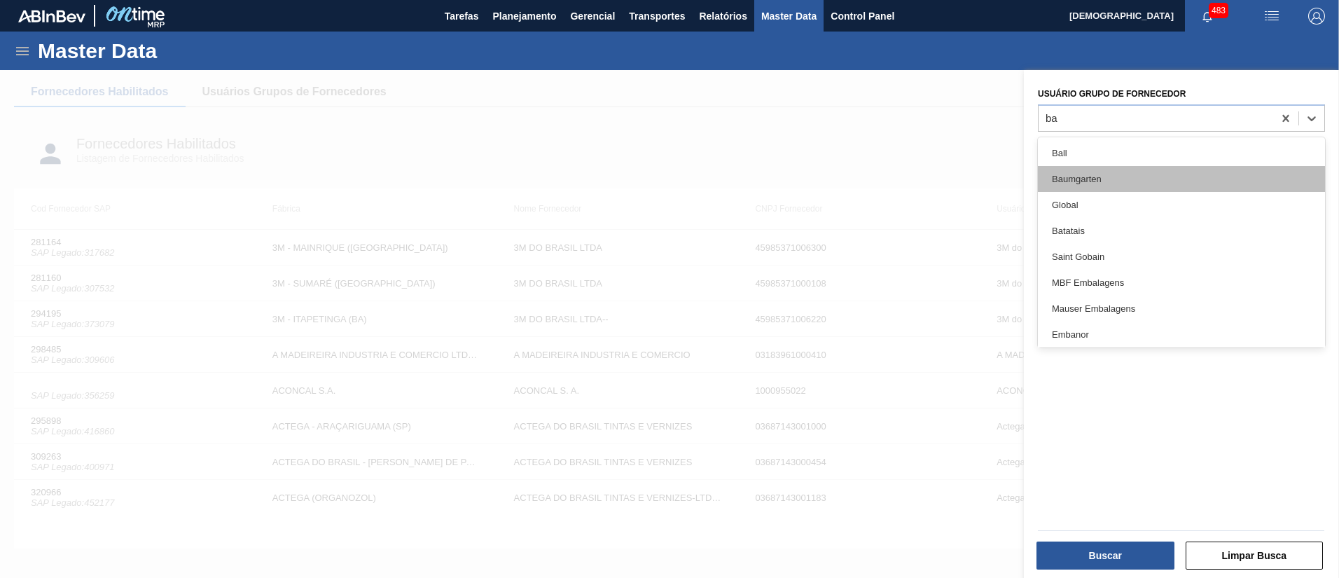
click at [1095, 167] on div "Baumgarten" at bounding box center [1181, 179] width 287 height 26
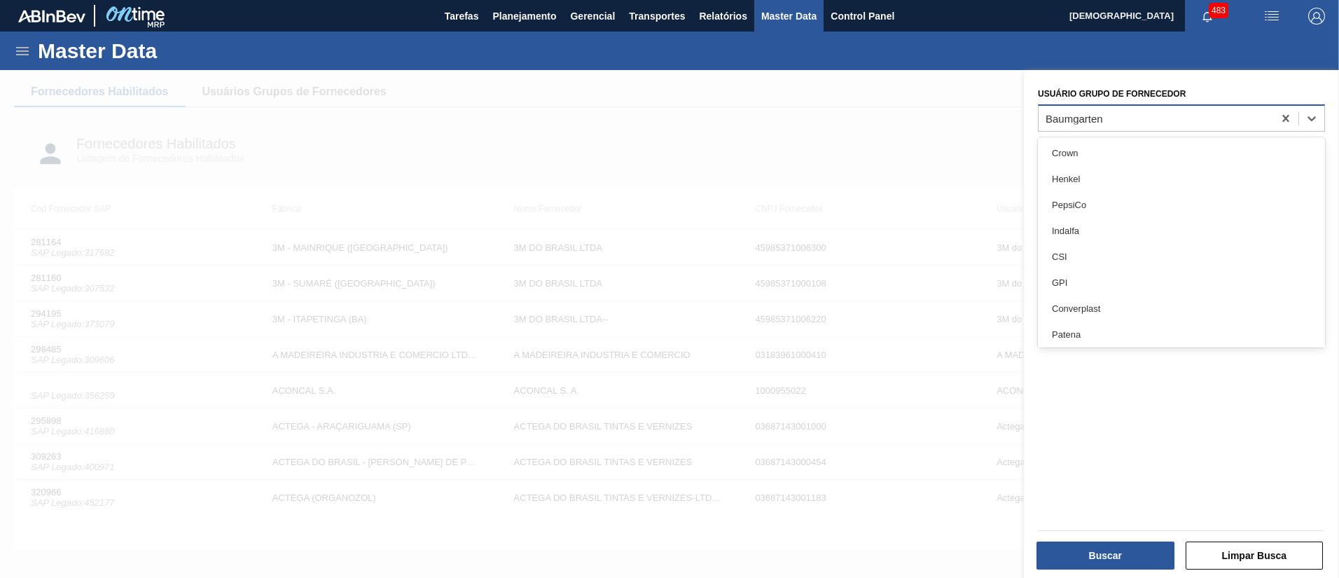
click at [1090, 117] on div "Baumgarten" at bounding box center [1073, 118] width 57 height 12
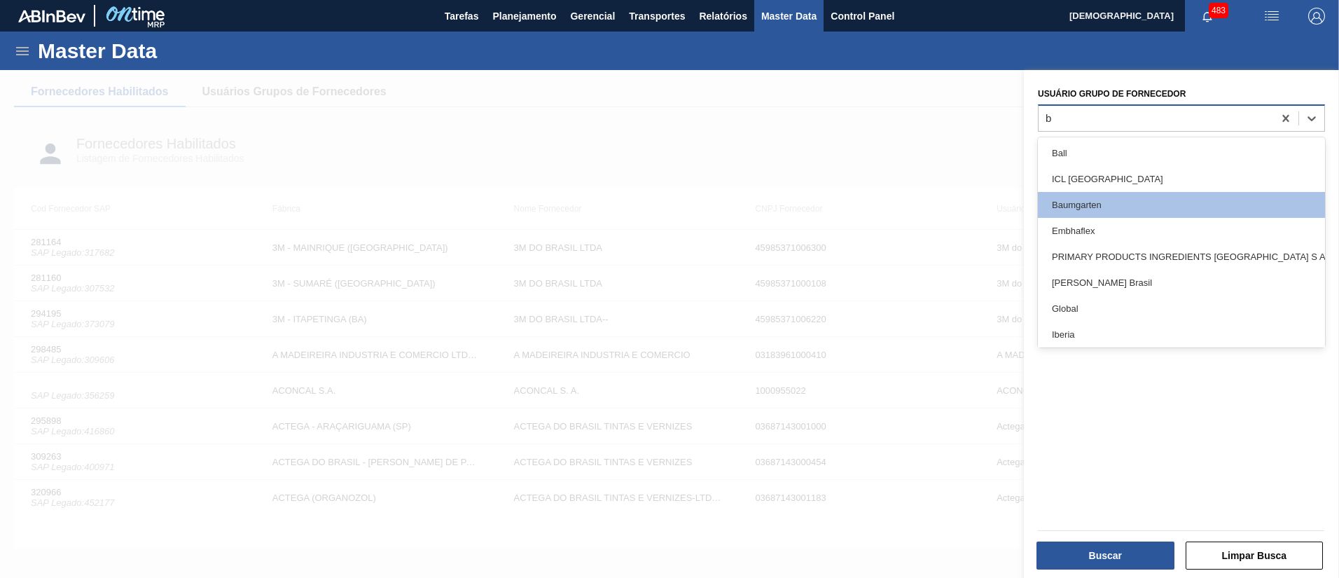
type Fornecedor "ba"
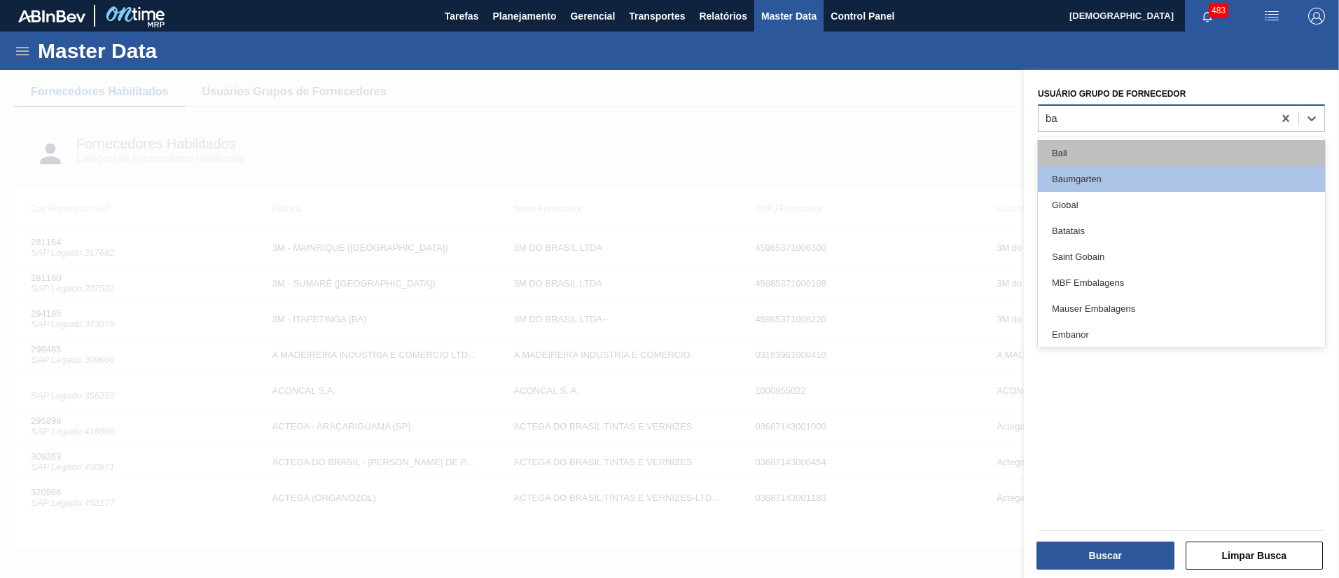
click at [1074, 154] on div "Ball" at bounding box center [1181, 153] width 287 height 26
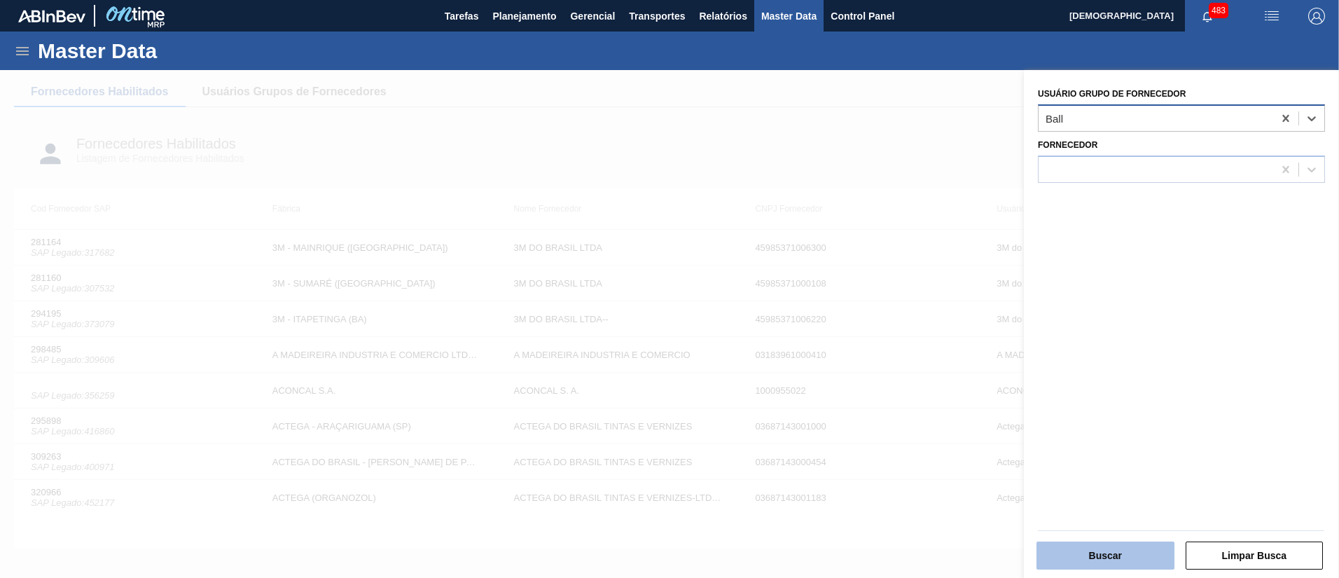
click at [1095, 552] on button "Buscar" at bounding box center [1105, 555] width 138 height 28
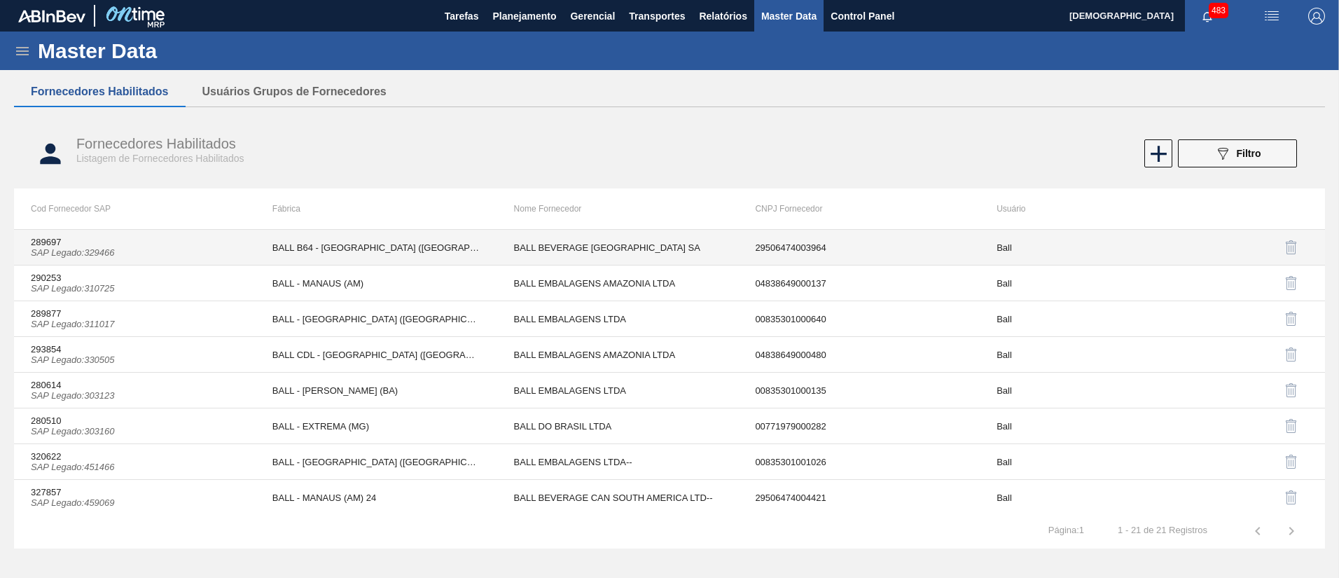
click at [350, 239] on td "BALL B64 - [GEOGRAPHIC_DATA] ([GEOGRAPHIC_DATA])" at bounding box center [377, 248] width 242 height 36
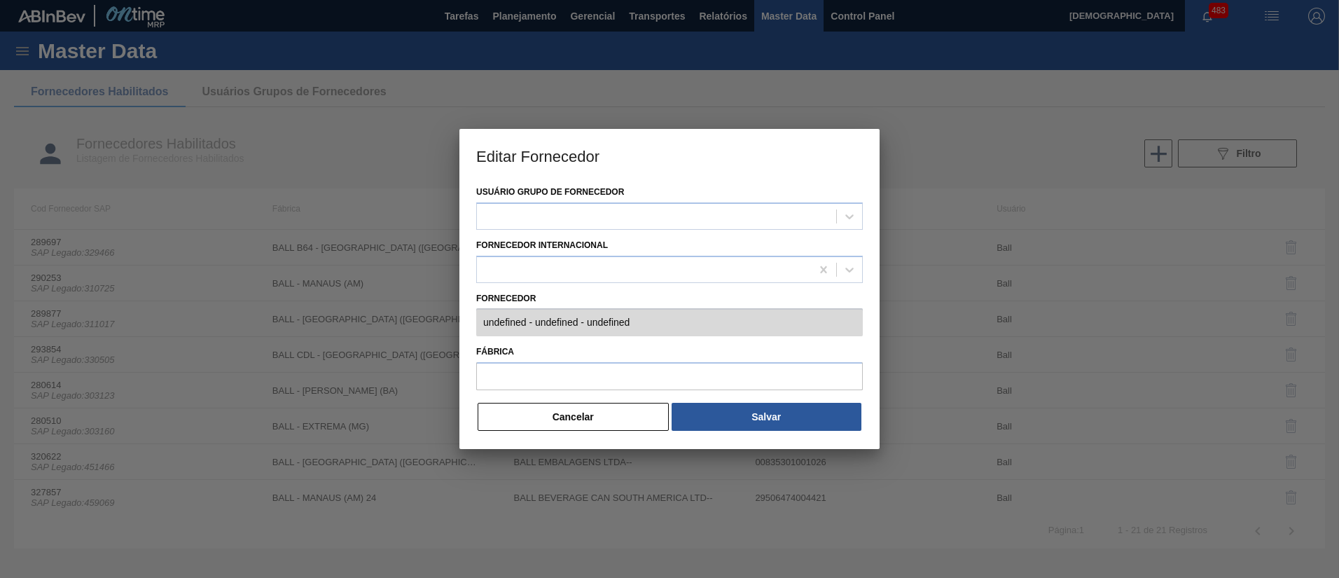
type input "289697 (SAP Legado: 329466) - BALL BEVERAGE [GEOGRAPHIC_DATA] [GEOGRAPHIC_DATA]…"
type input "BALL B64 - [GEOGRAPHIC_DATA] ([GEOGRAPHIC_DATA])"
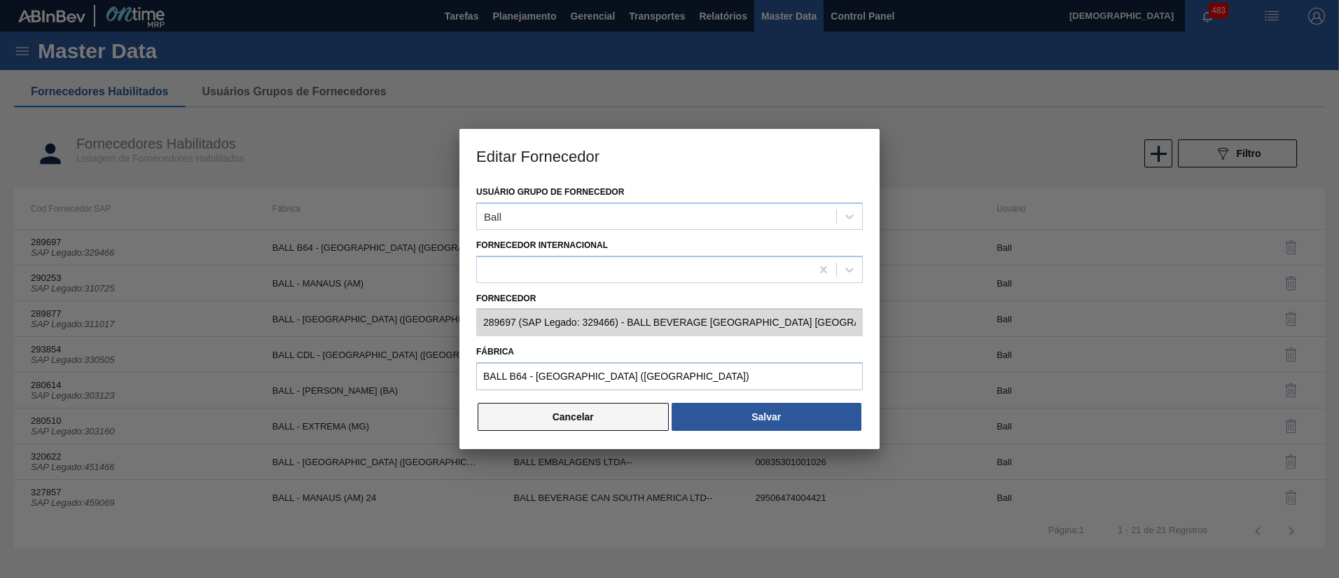
click at [606, 416] on button "Cancelar" at bounding box center [573, 417] width 191 height 28
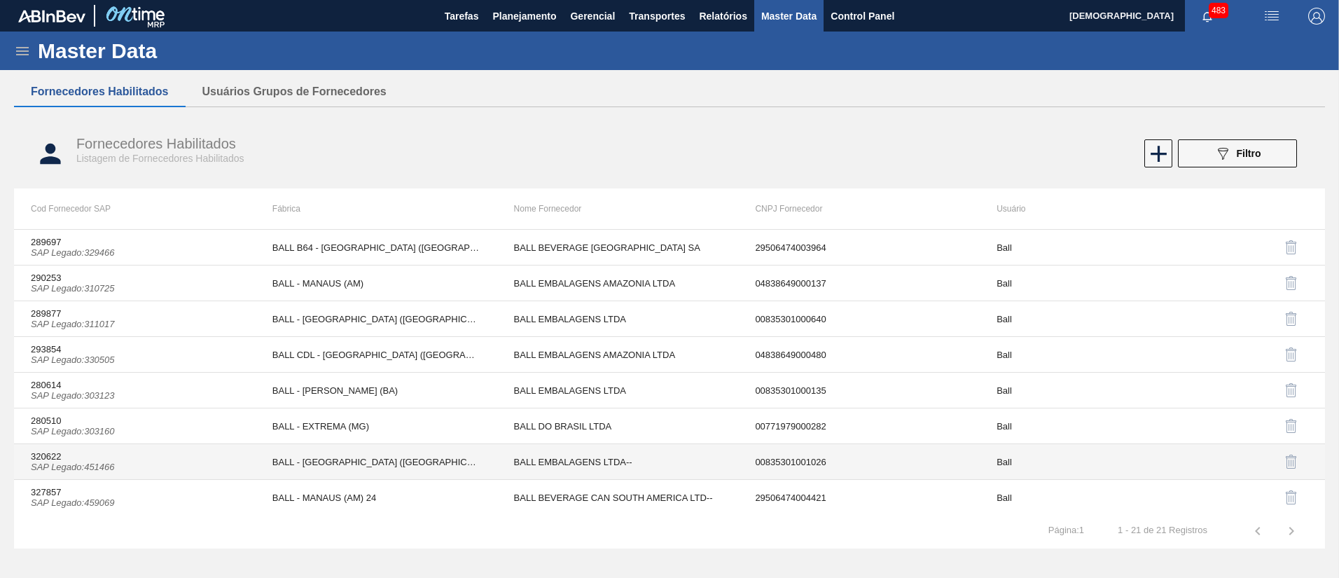
click at [334, 450] on td "BALL - [GEOGRAPHIC_DATA] ([GEOGRAPHIC_DATA])" at bounding box center [377, 462] width 242 height 36
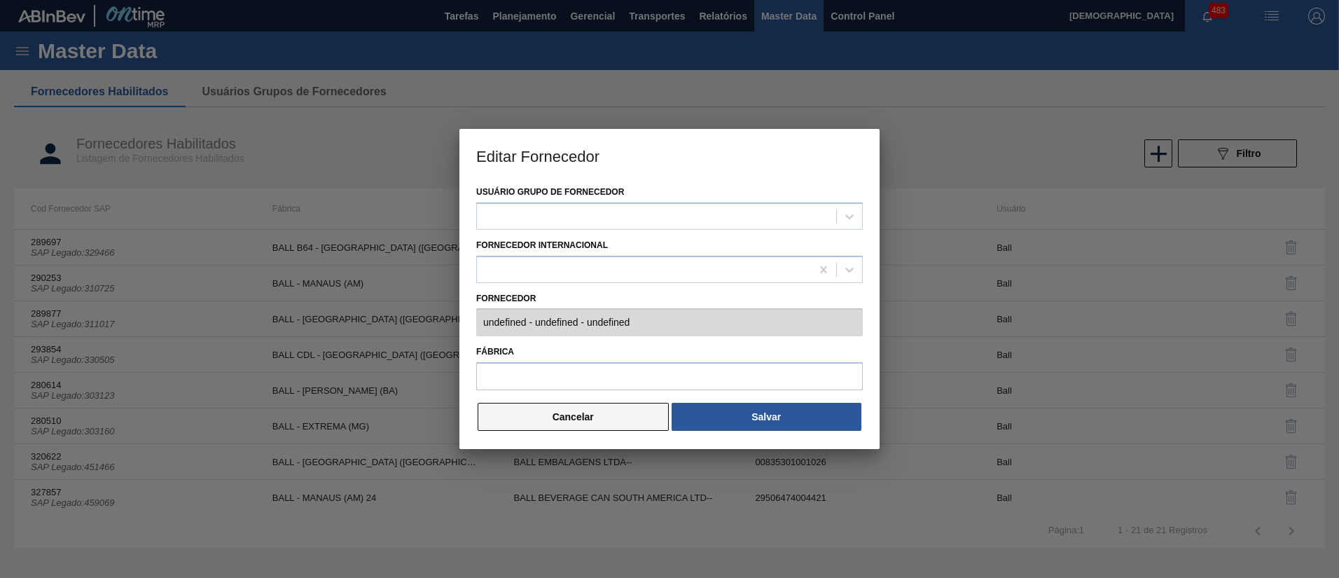
type input "320622 (SAP Legado: 451466) - BALL EMBALAGENS LTDA-- - 00835301001026"
type input "BALL - [GEOGRAPHIC_DATA] ([GEOGRAPHIC_DATA])"
click at [587, 420] on button "Cancelar" at bounding box center [573, 417] width 191 height 28
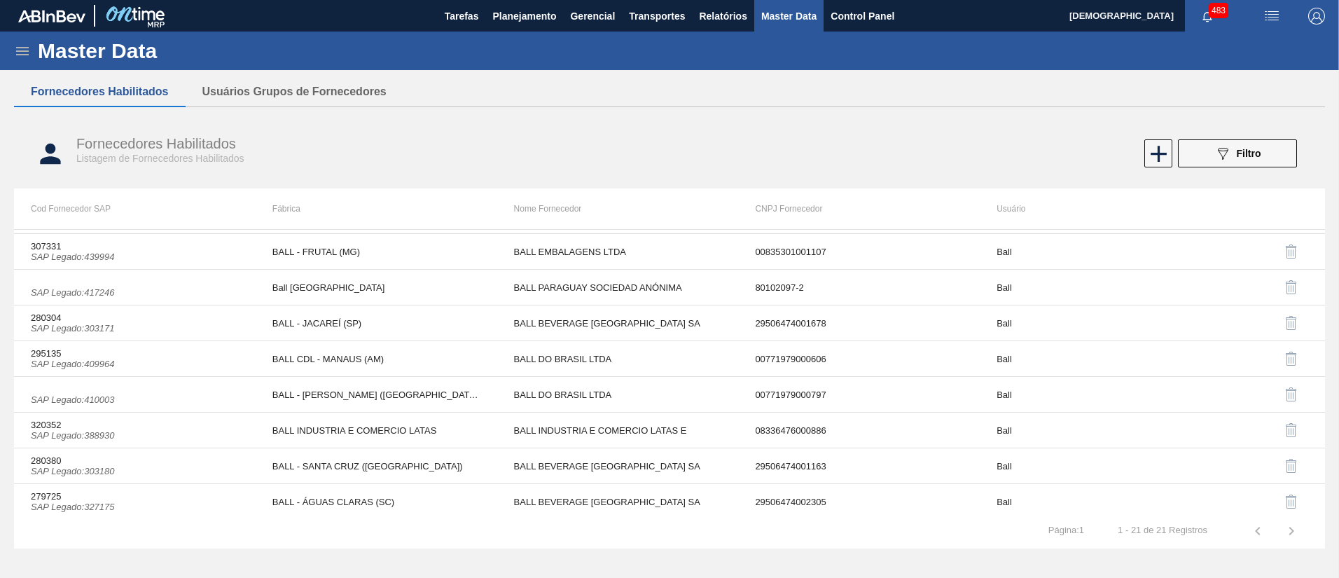
scroll to position [466, 0]
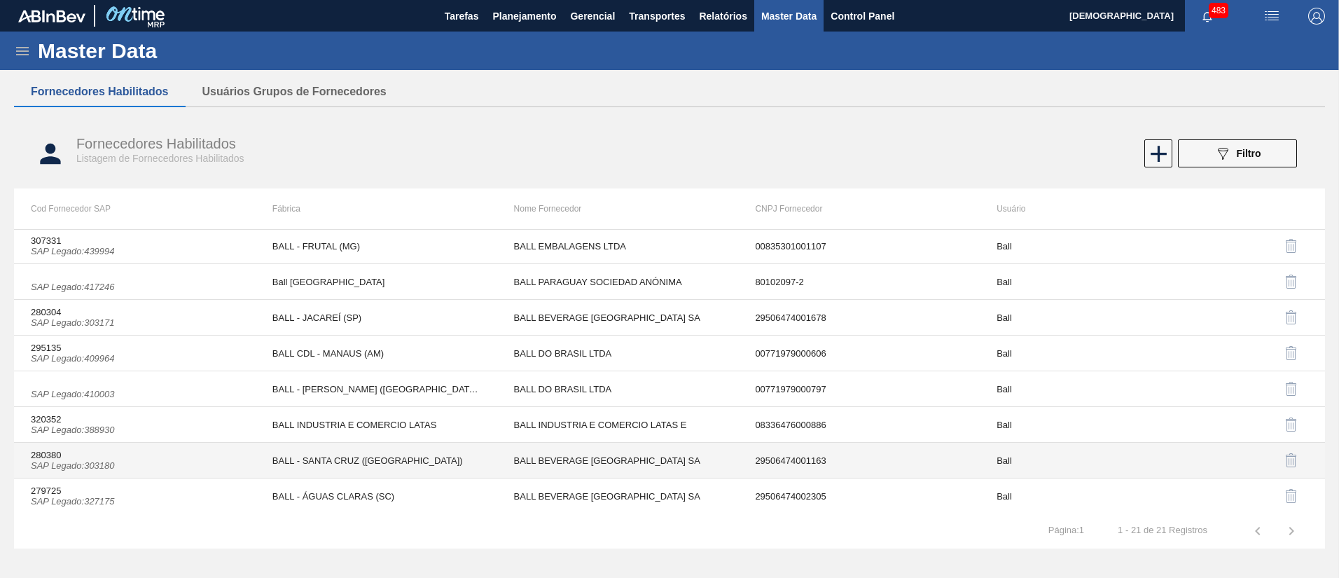
click at [554, 455] on td "BALL BEVERAGE [GEOGRAPHIC_DATA] SA" at bounding box center [618, 461] width 242 height 36
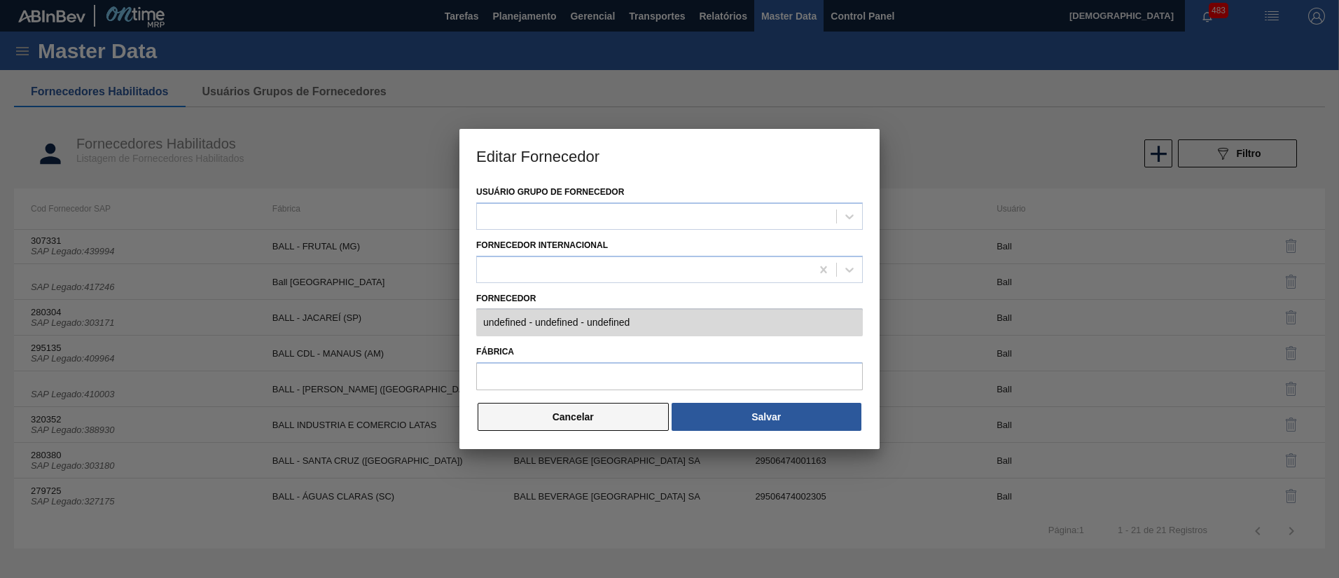
type input "280380 (SAP Legado: 303180) - BALL BEVERAGE [GEOGRAPHIC_DATA] [GEOGRAPHIC_DATA]…"
type input "BALL - SANTA CRUZ ([GEOGRAPHIC_DATA])"
click at [603, 419] on button "Cancelar" at bounding box center [573, 417] width 191 height 28
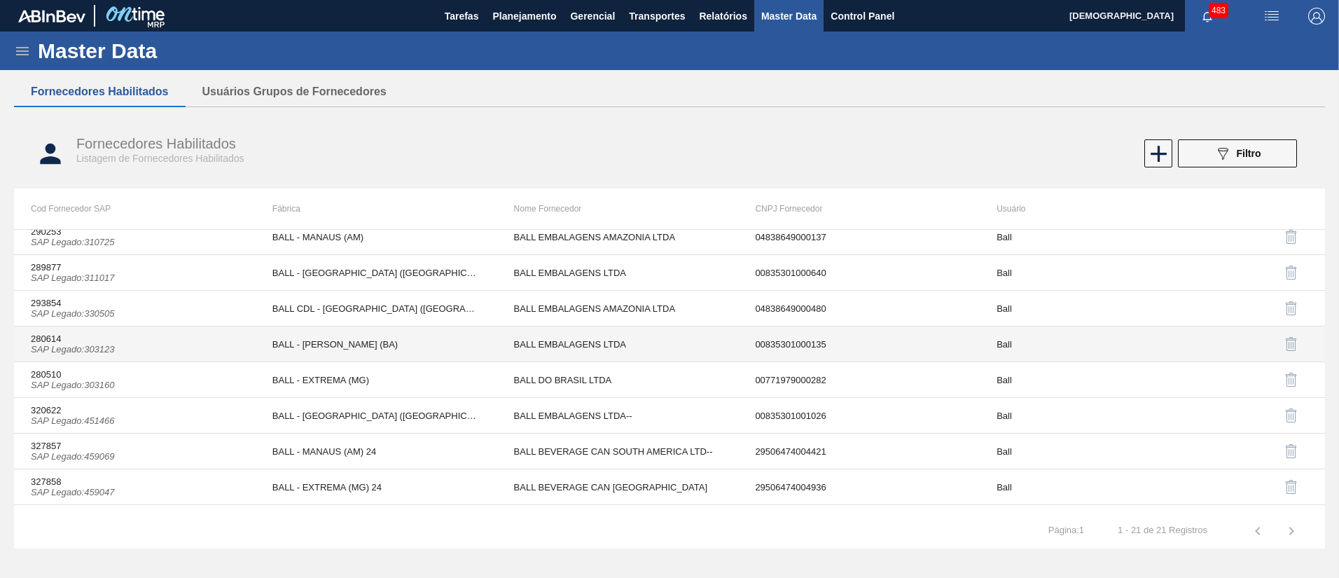
scroll to position [46, 0]
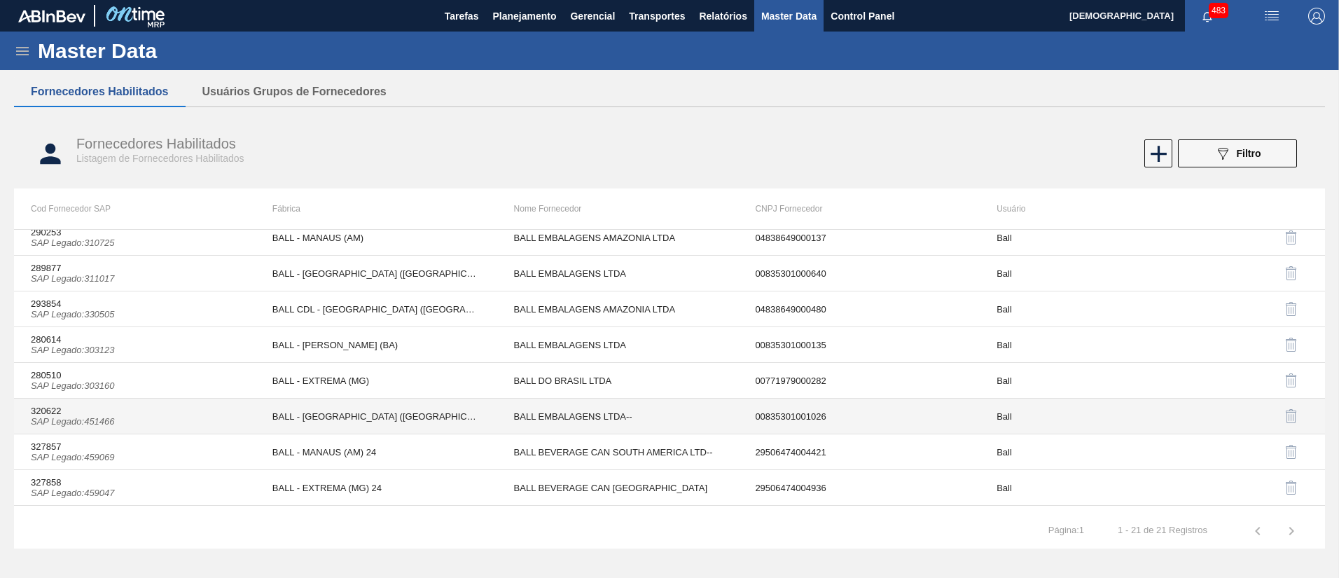
click at [457, 412] on td "BALL - [GEOGRAPHIC_DATA] ([GEOGRAPHIC_DATA])" at bounding box center [377, 416] width 242 height 36
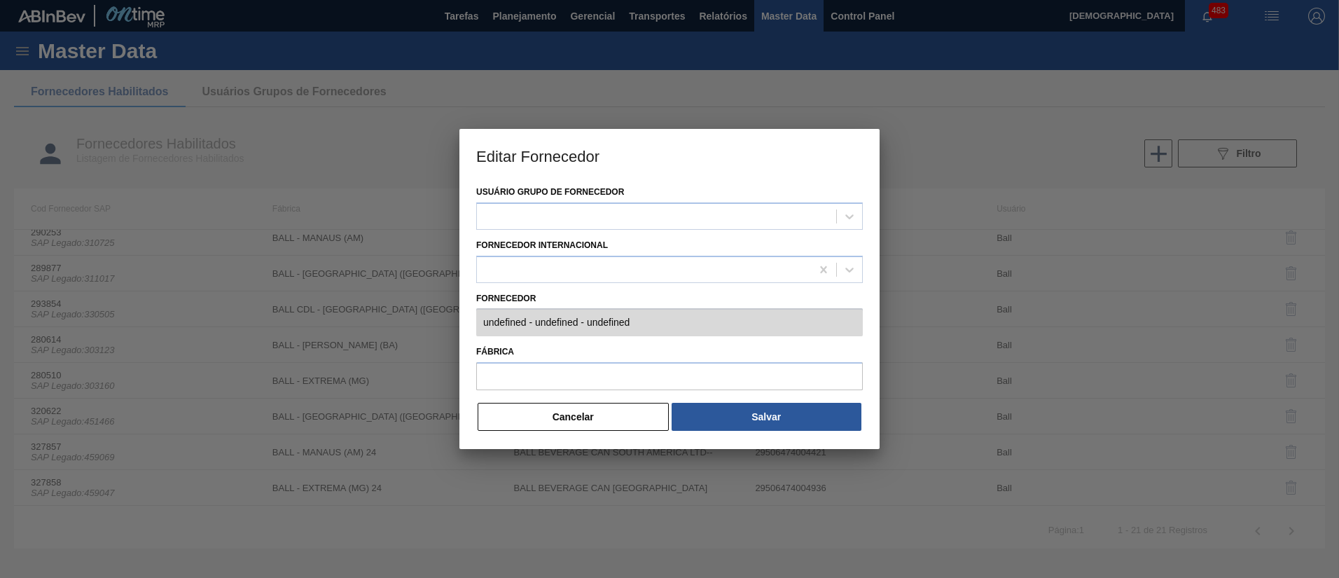
type input "320622 (SAP Legado: 451466) - BALL EMBALAGENS LTDA-- - 00835301001026"
type input "BALL - [GEOGRAPHIC_DATA] ([GEOGRAPHIC_DATA])"
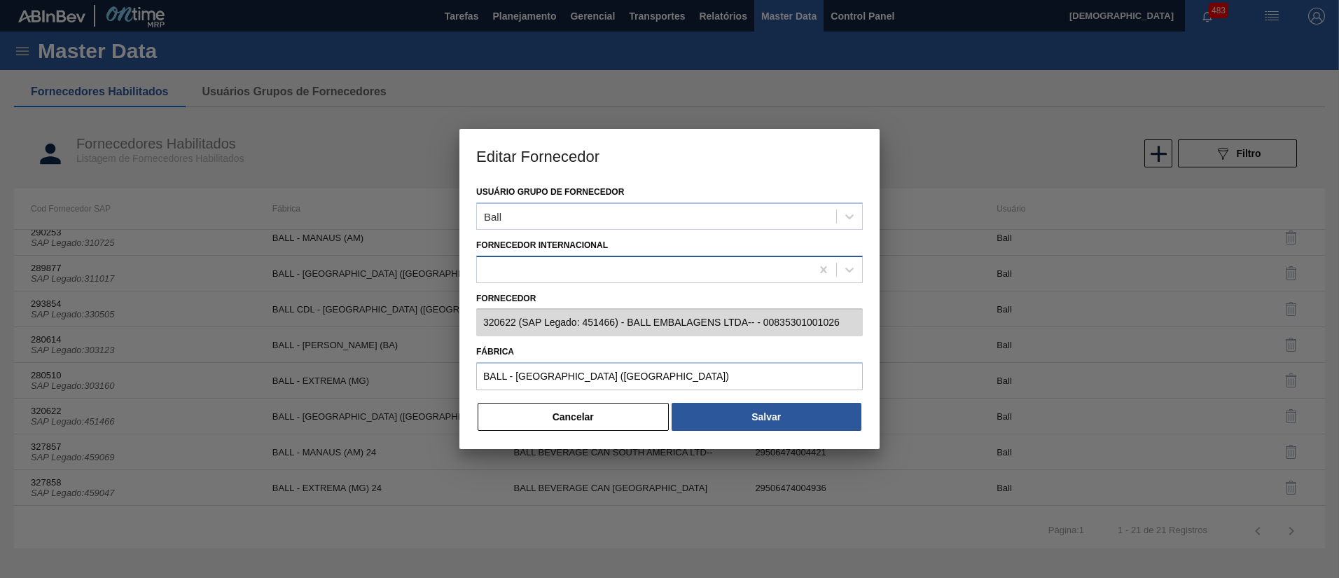
click at [551, 274] on div at bounding box center [644, 269] width 334 height 20
drag, startPoint x: 557, startPoint y: 274, endPoint x: 574, endPoint y: 256, distance: 25.8
click at [557, 274] on div at bounding box center [644, 269] width 334 height 20
click at [581, 249] on label "Fornecedor Internacional" at bounding box center [542, 245] width 132 height 10
click at [485, 263] on Internacional "Fornecedor Internacional" at bounding box center [484, 269] width 1 height 12
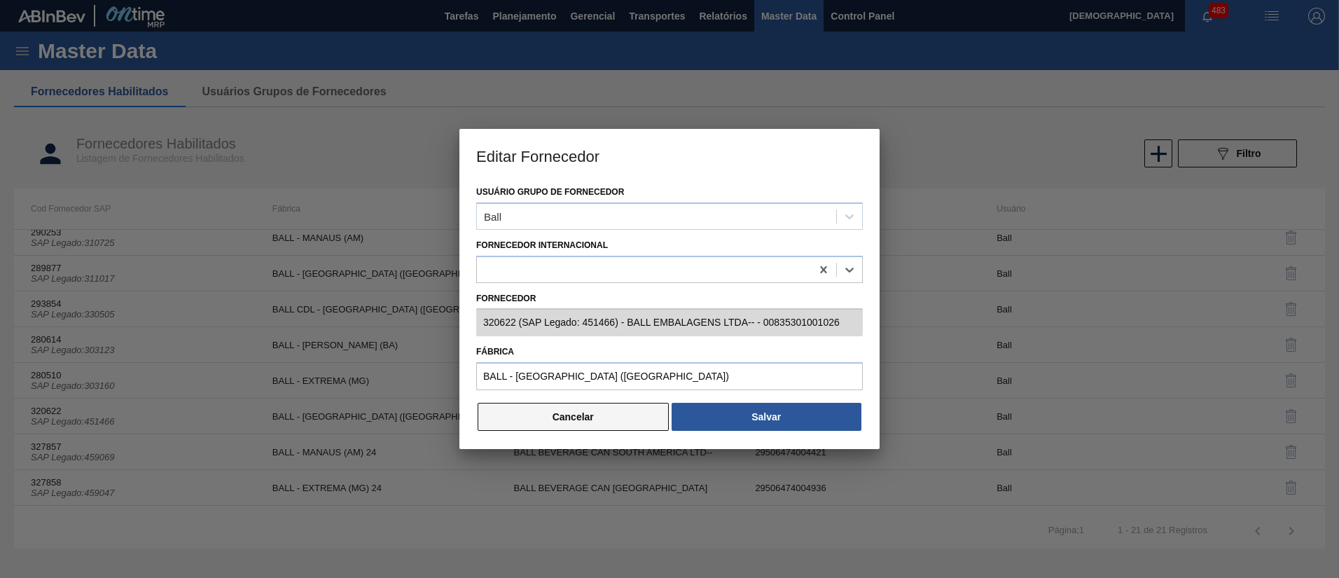
click at [592, 419] on button "Cancelar" at bounding box center [573, 417] width 191 height 28
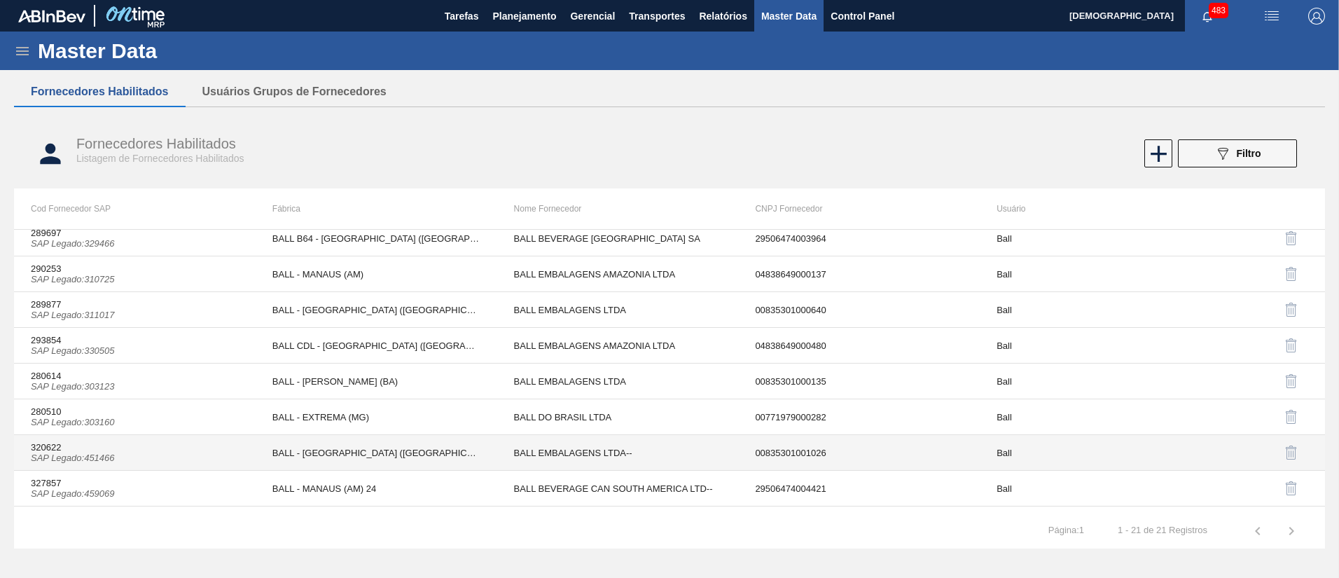
scroll to position [0, 0]
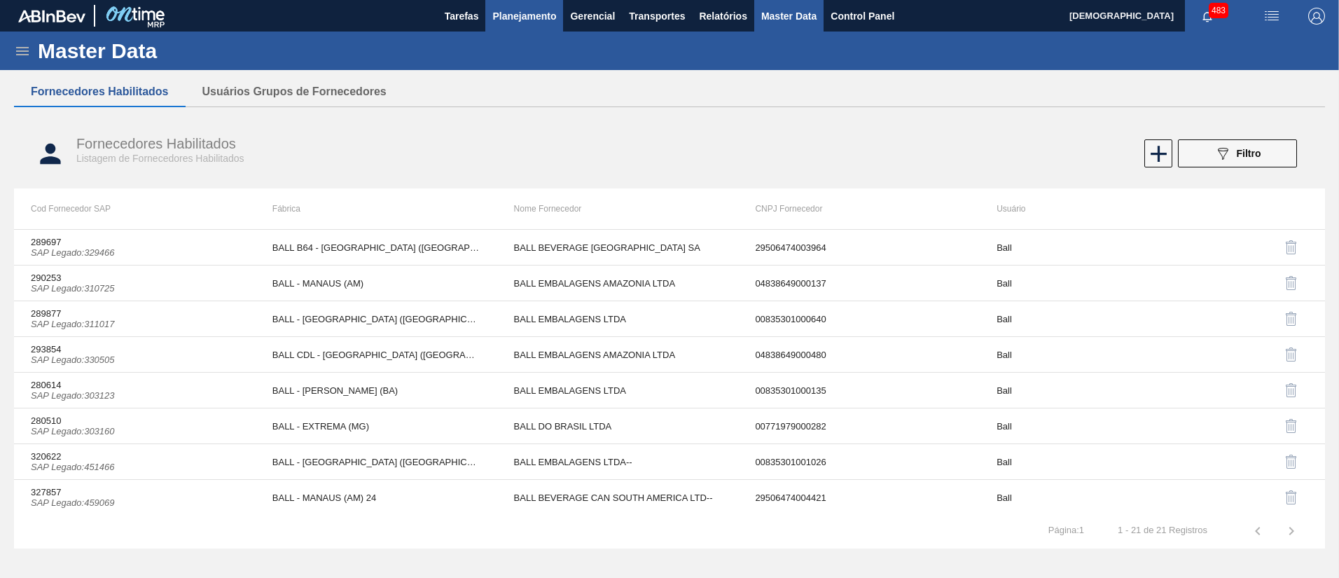
click at [527, 26] on button "Planejamento" at bounding box center [524, 16] width 78 height 32
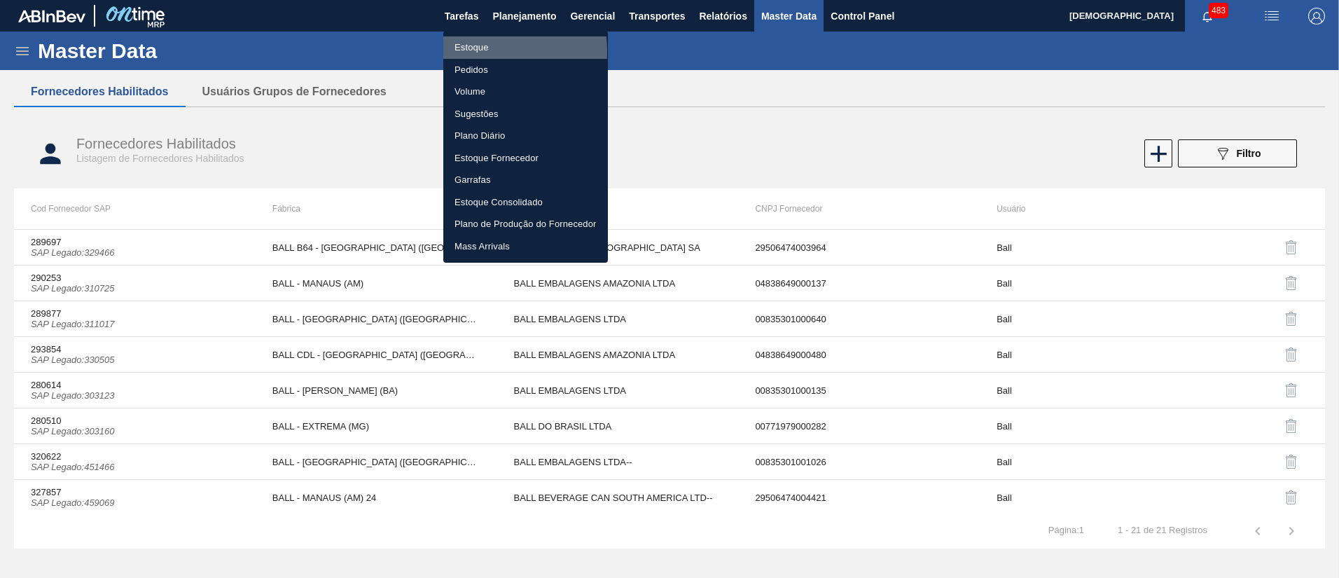
drag, startPoint x: 474, startPoint y: 51, endPoint x: 1157, endPoint y: 121, distance: 687.0
click at [474, 51] on li "Estoque" at bounding box center [525, 47] width 165 height 22
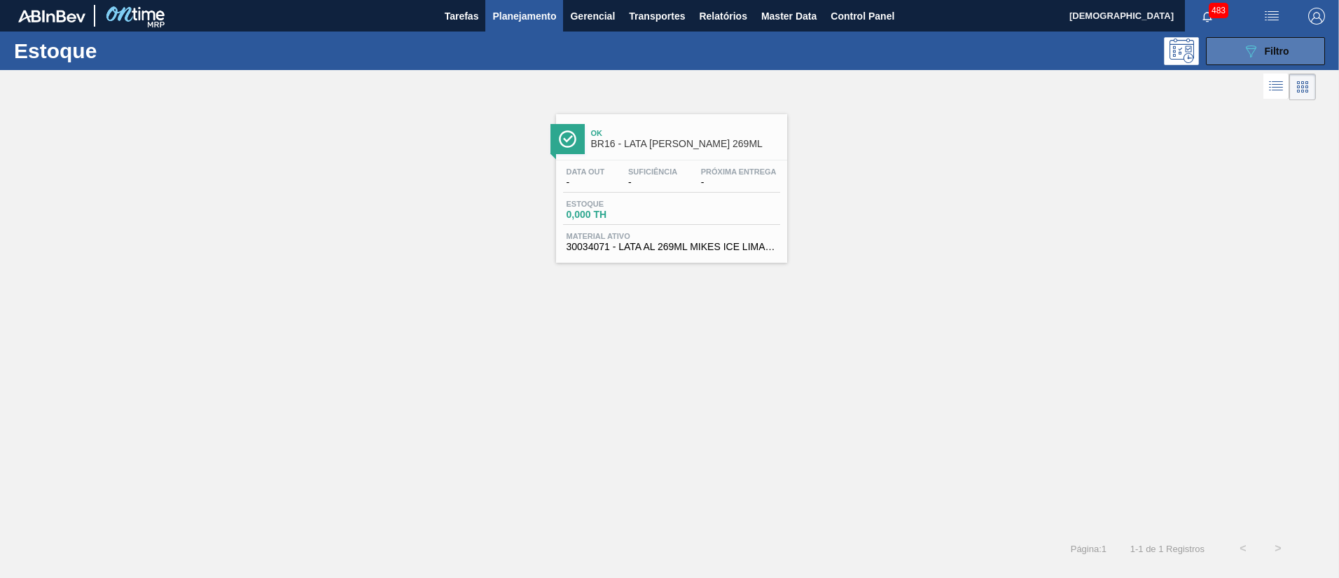
click at [1283, 50] on span "Filtro" at bounding box center [1277, 51] width 25 height 11
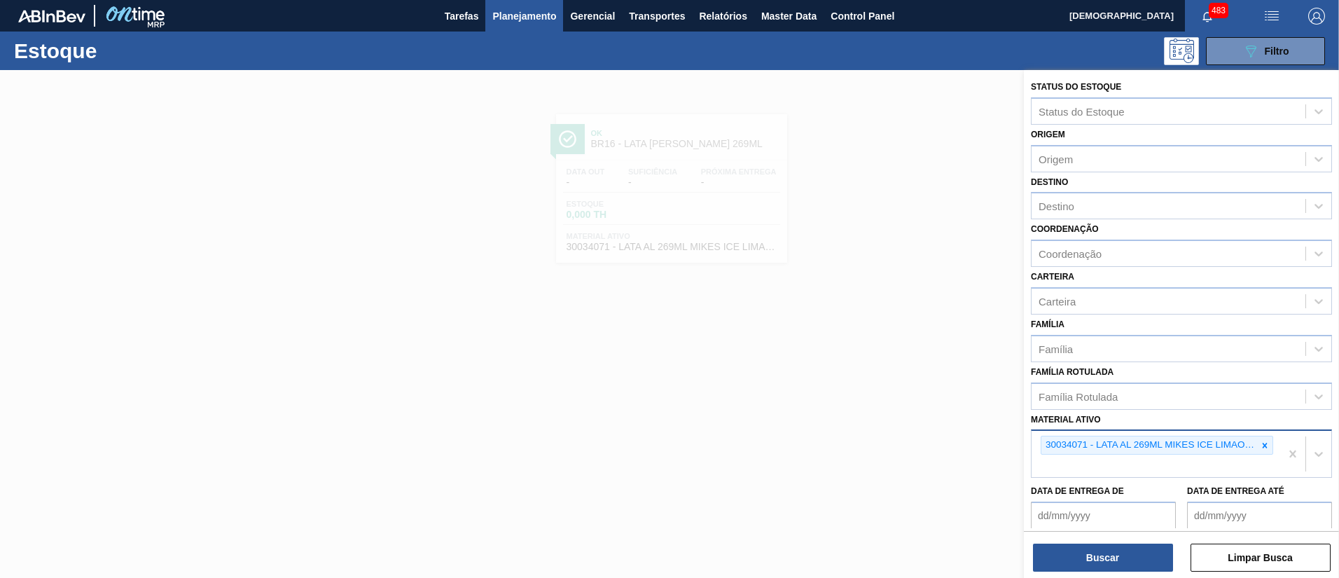
drag, startPoint x: 1267, startPoint y: 443, endPoint x: 1259, endPoint y: 443, distance: 8.4
click at [1267, 443] on div at bounding box center [1264, 445] width 15 height 18
paste ativo "30003189"
type ativo "30003189"
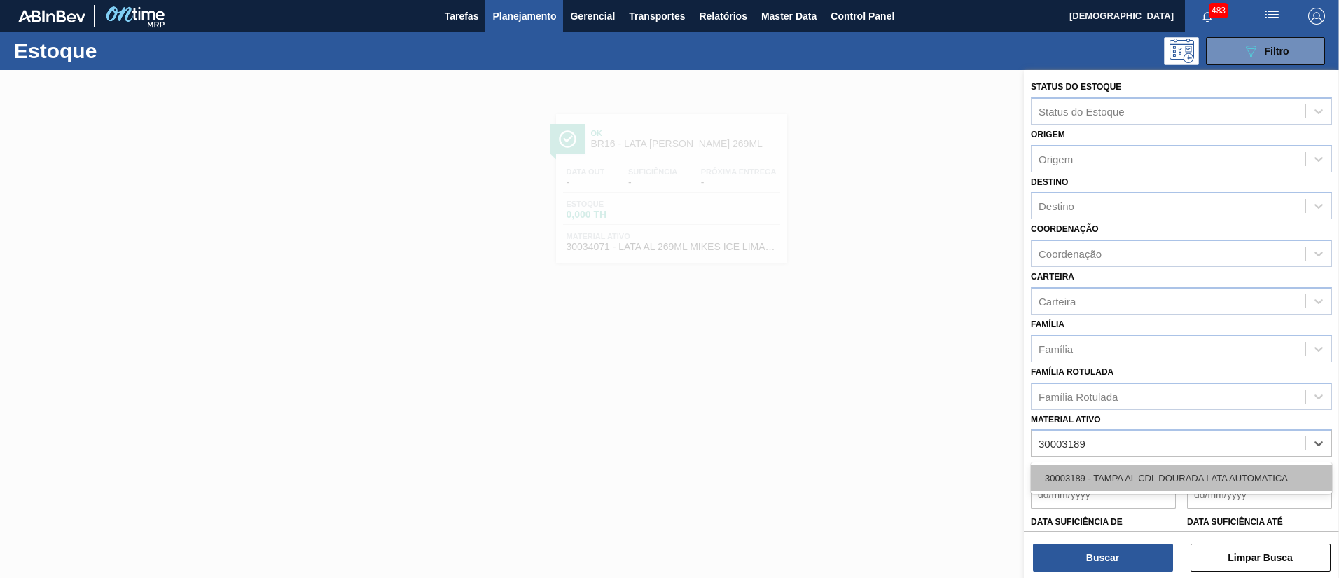
click at [1135, 475] on div "30003189 - TAMPA AL CDL DOURADA LATA AUTOMATICA" at bounding box center [1181, 478] width 301 height 26
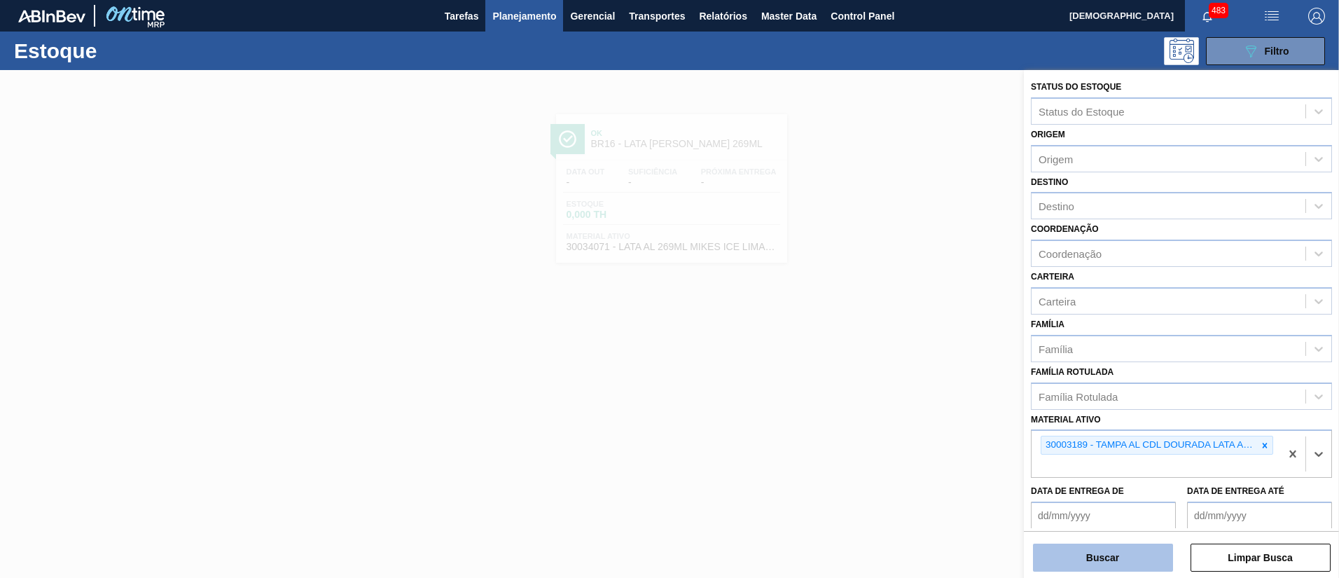
click at [1136, 567] on button "Buscar" at bounding box center [1103, 557] width 140 height 28
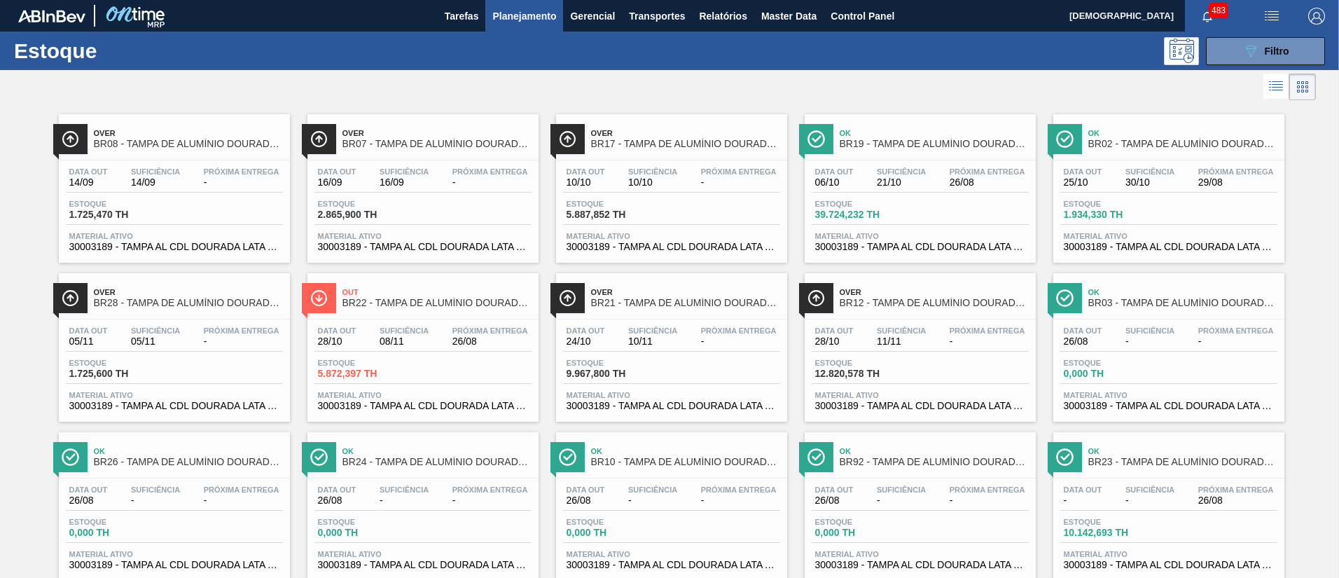
click at [200, 175] on div "Próxima Entrega -" at bounding box center [241, 177] width 83 height 20
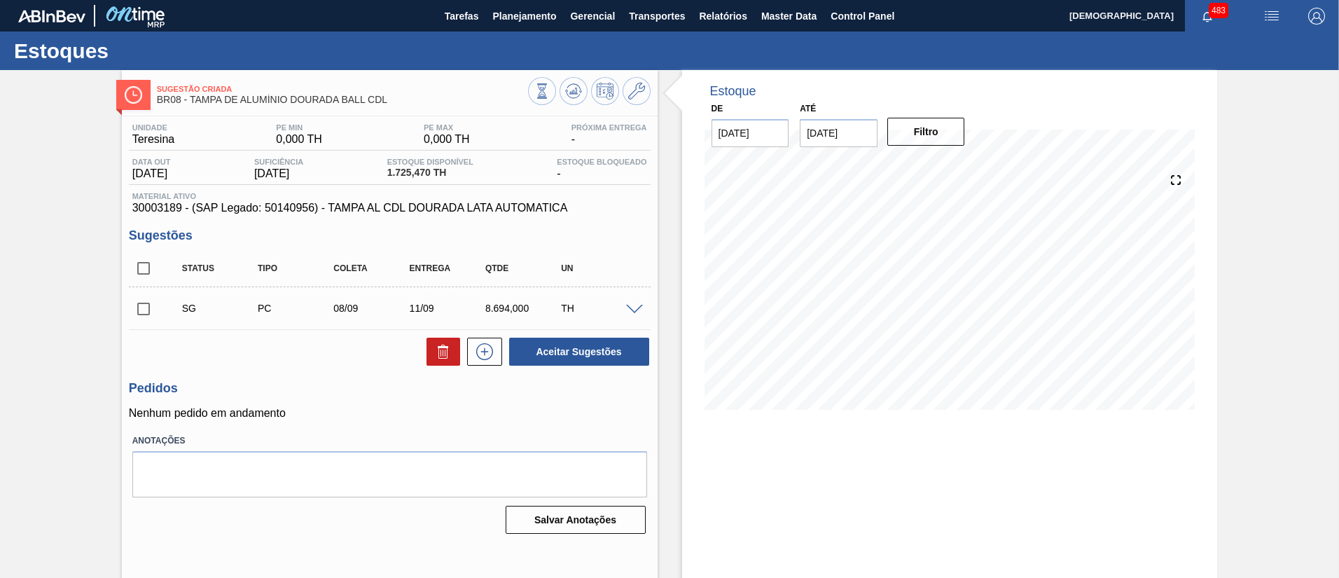
click at [630, 308] on span at bounding box center [634, 310] width 17 height 11
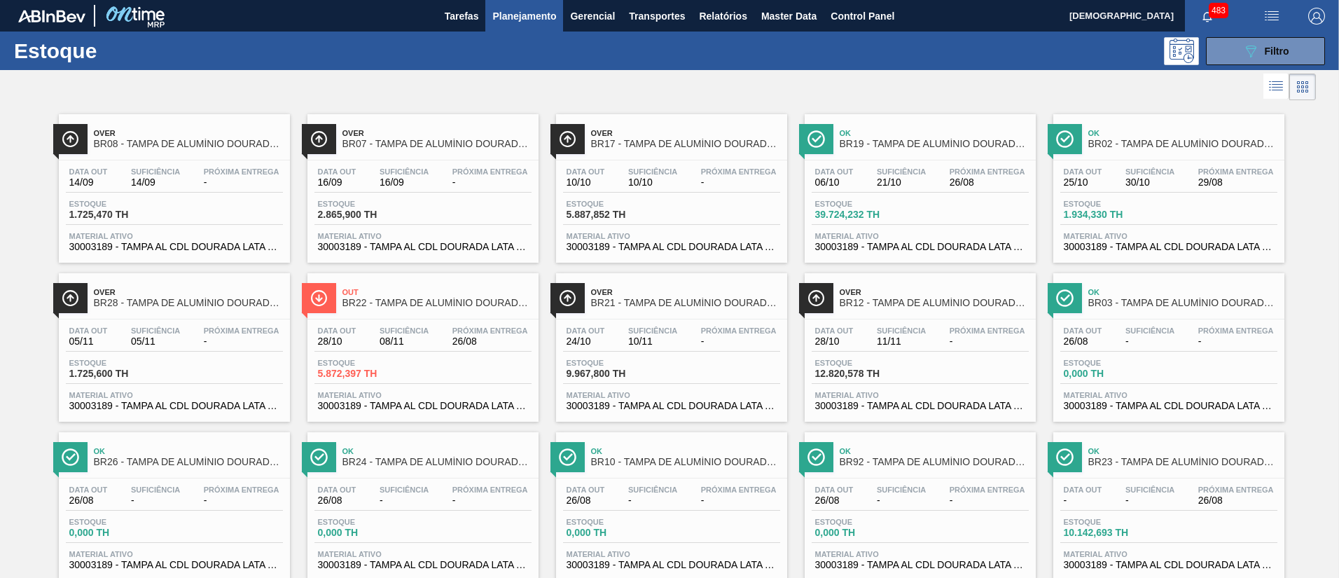
click at [928, 170] on div "Suficiência 21/10" at bounding box center [901, 177] width 56 height 20
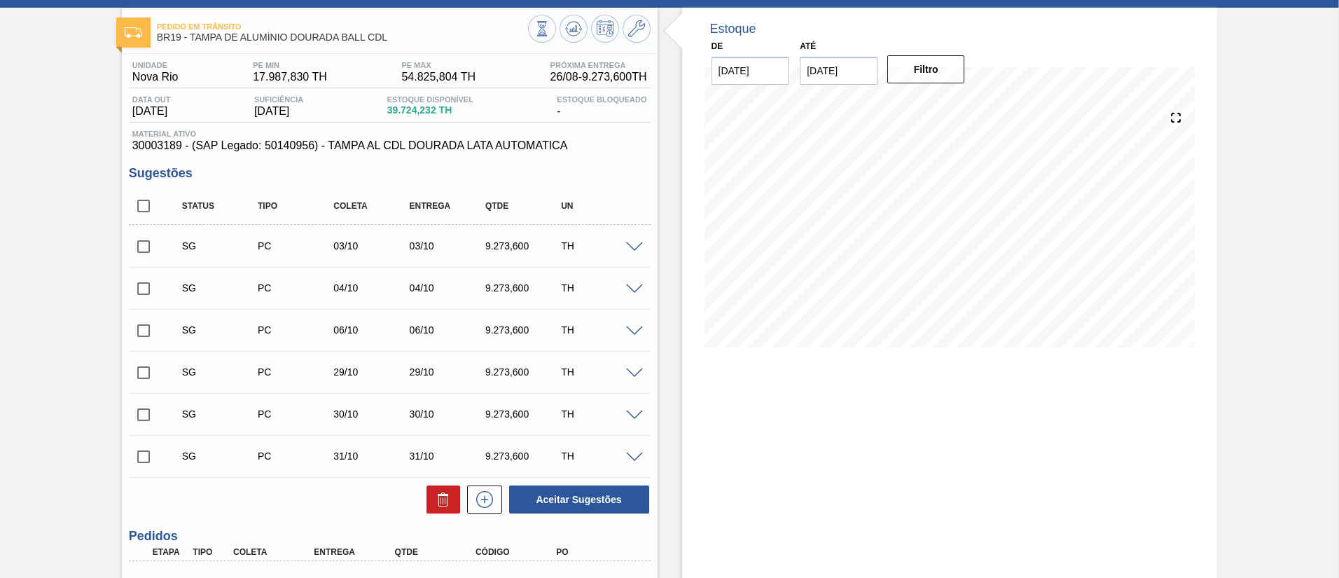
scroll to position [202, 0]
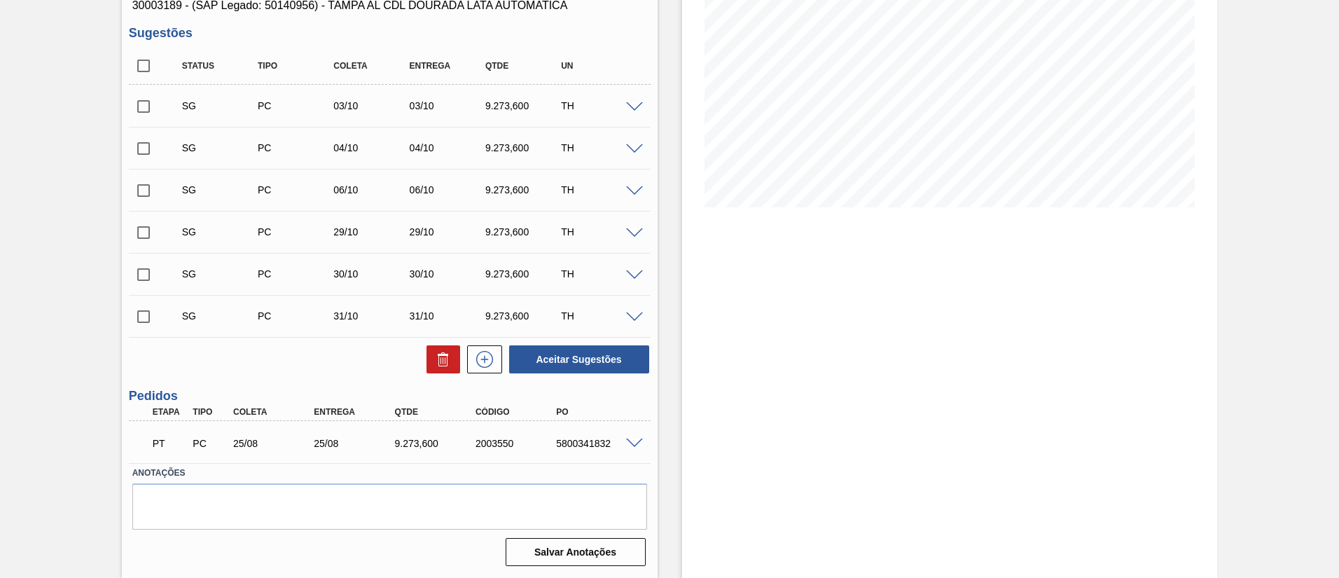
click at [487, 446] on div "2003550" at bounding box center [517, 443] width 90 height 11
copy div "2003550"
